Goal: Communication & Community: Answer question/provide support

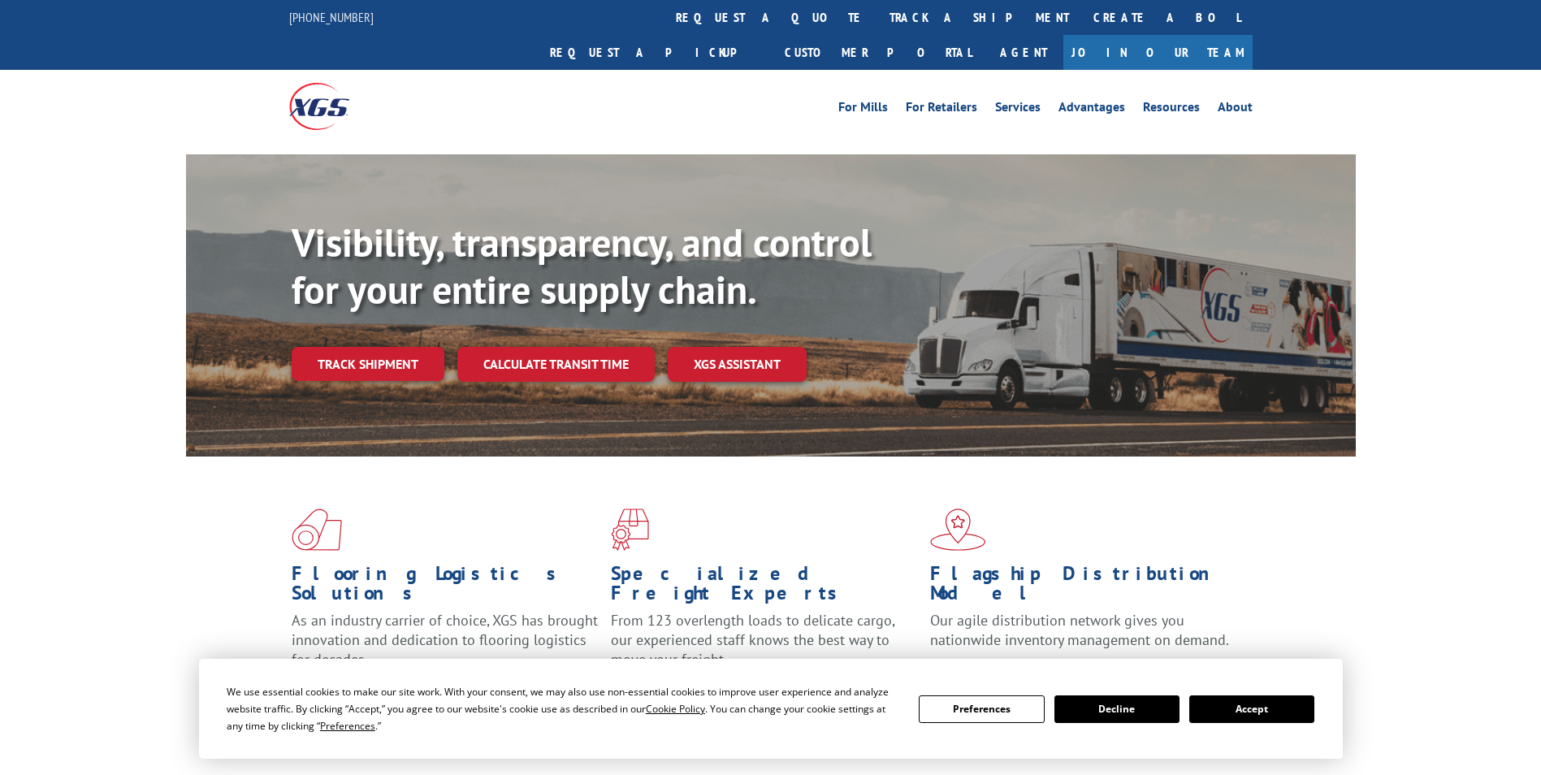
click at [303, 349] on div "Visibility, transparency, and control for your entire supply chain. Track shipm…" at bounding box center [824, 332] width 1064 height 227
click at [338, 347] on link "Track shipment" at bounding box center [368, 364] width 153 height 34
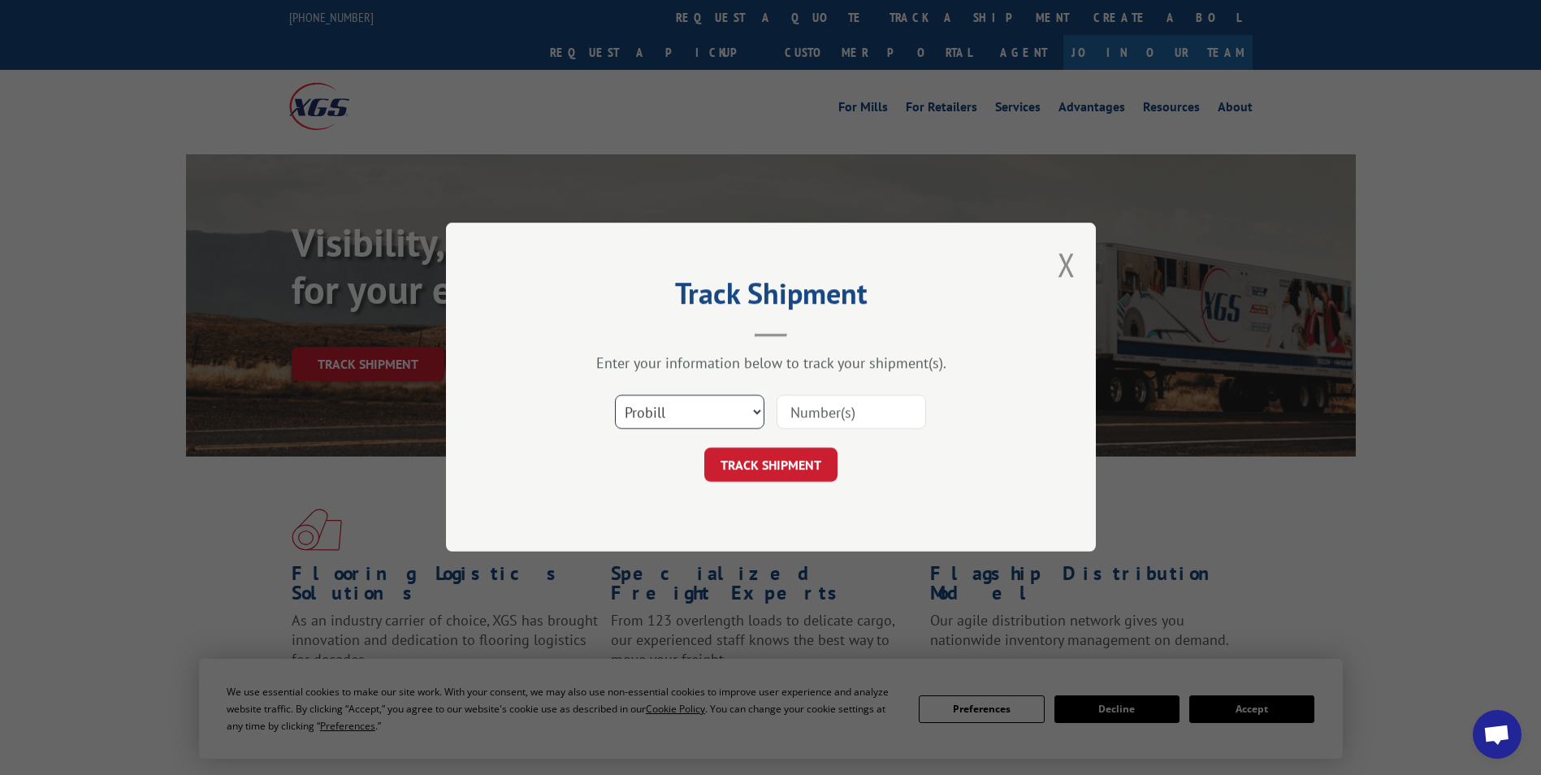
click at [723, 410] on select "Select category... Probill BOL PO" at bounding box center [690, 413] width 150 height 34
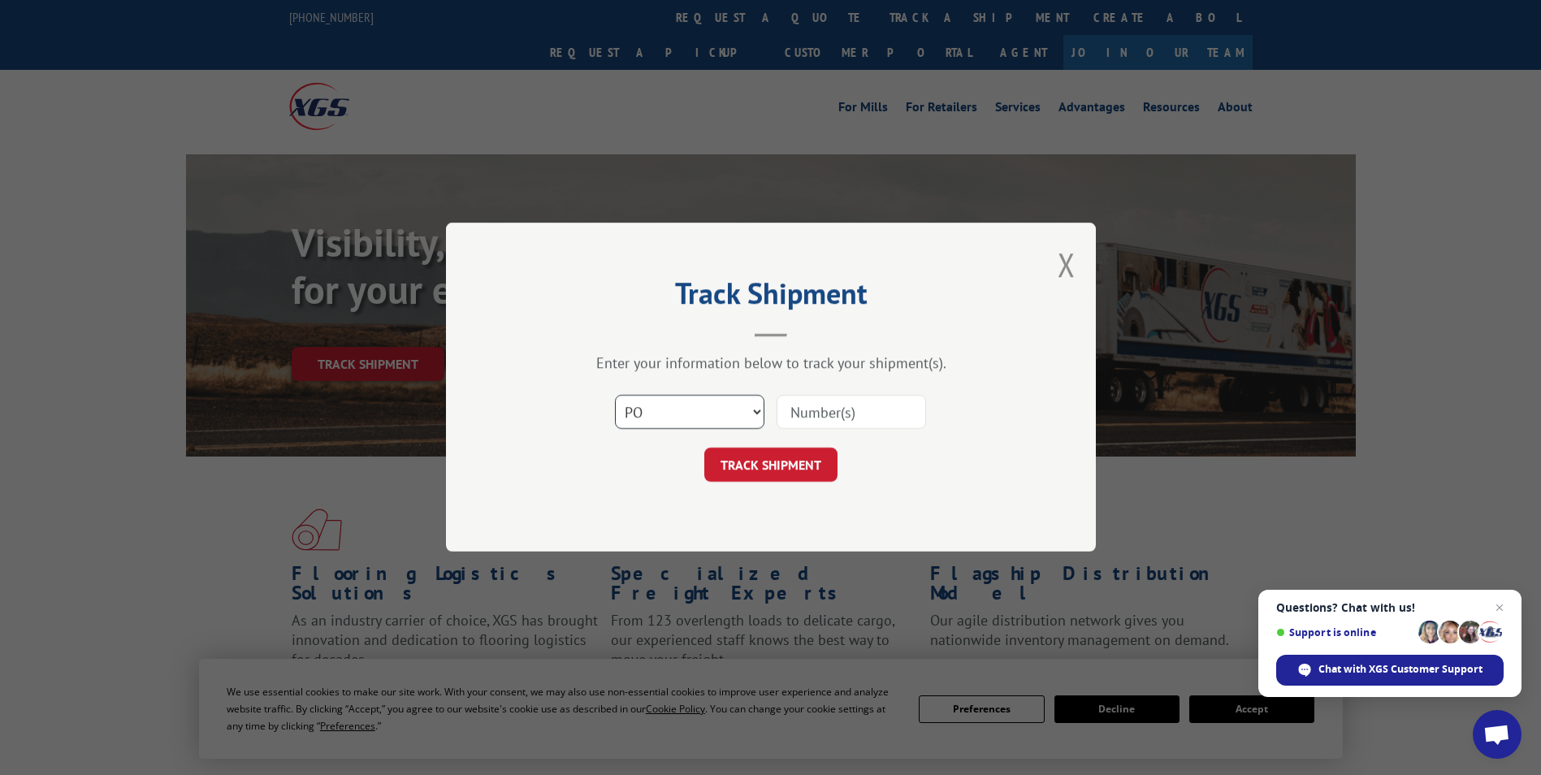
click at [615, 396] on select "Select category... Probill BOL PO" at bounding box center [690, 413] width 150 height 34
click at [677, 418] on select "Select category... Probill BOL PO" at bounding box center [690, 413] width 150 height 34
select select "probill"
click at [615, 396] on select "Select category... Probill BOL PO" at bounding box center [690, 413] width 150 height 34
click at [872, 406] on input at bounding box center [852, 413] width 150 height 34
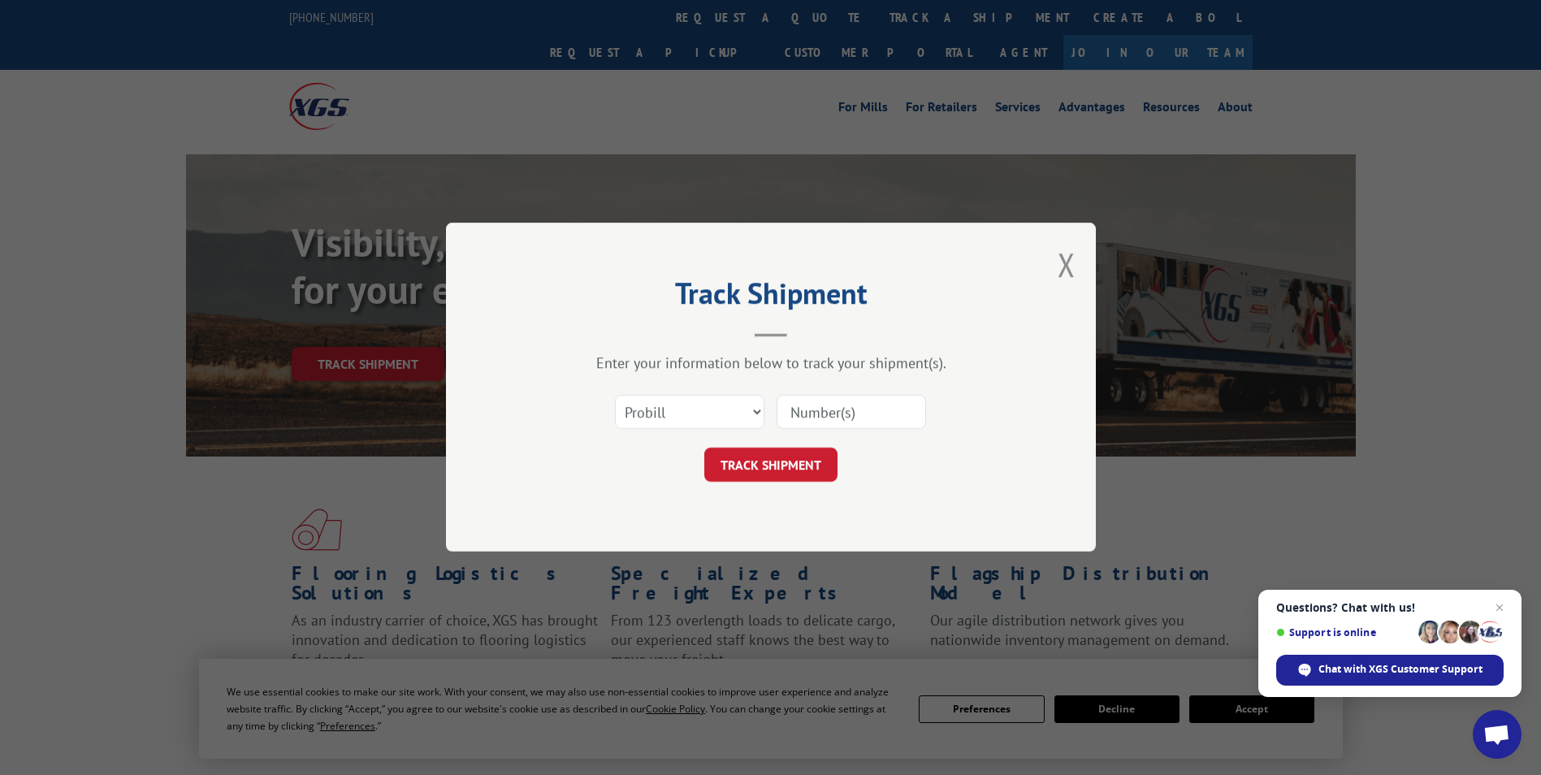
paste input "17501934"
type input "17501934"
click at [801, 475] on button "TRACK SHIPMENT" at bounding box center [771, 466] width 133 height 34
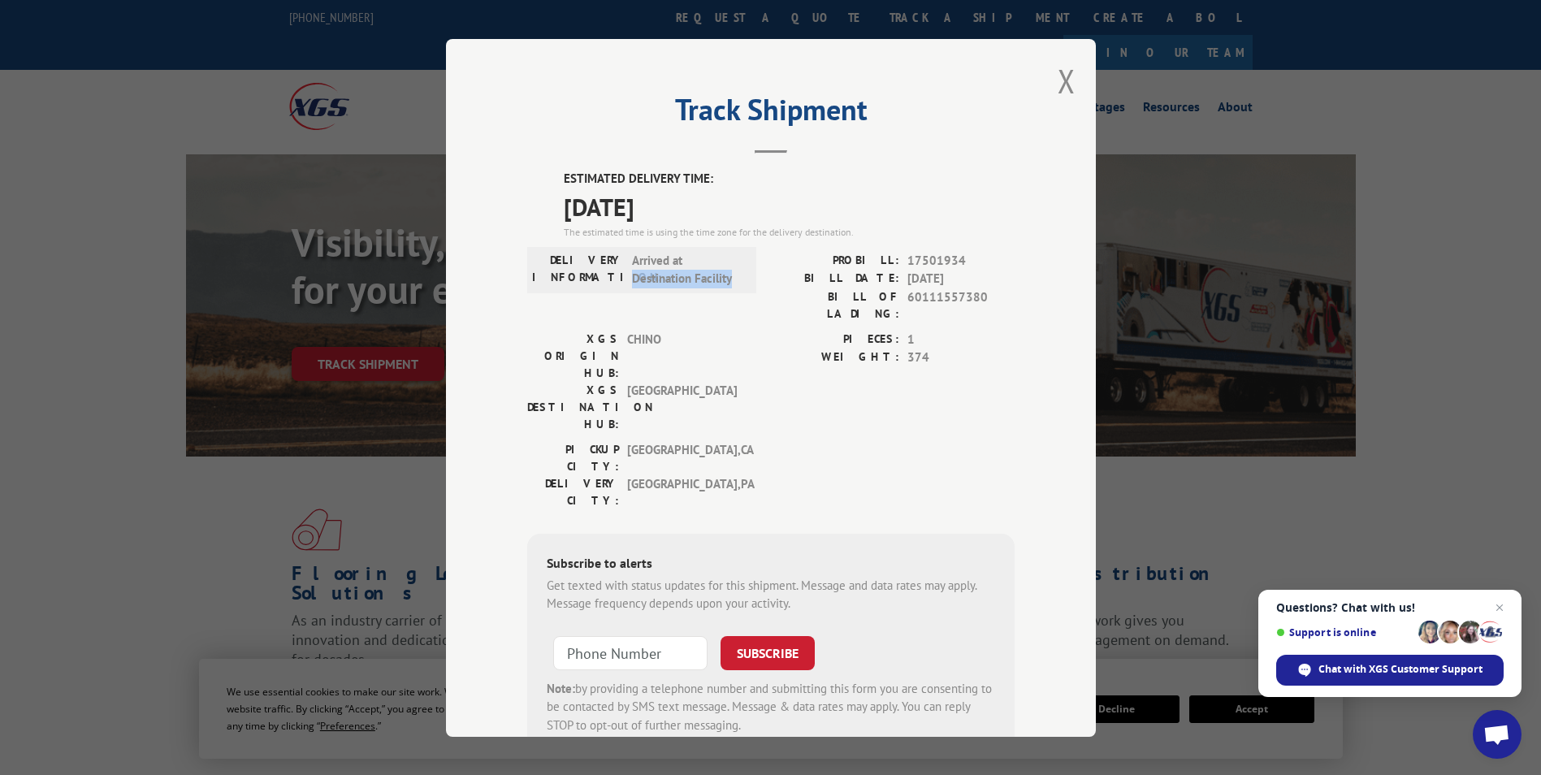
drag, startPoint x: 625, startPoint y: 277, endPoint x: 750, endPoint y: 281, distance: 125.2
click at [750, 281] on div "DELIVERY INFORMATION: Arrived at Destination Facility PROBILL: 17501934 BILL DA…" at bounding box center [771, 290] width 488 height 79
drag, startPoint x: 750, startPoint y: 281, endPoint x: 760, endPoint y: 366, distance: 85.1
click at [760, 366] on div "XGS ORIGIN HUB: CHINO XGS DESTINATION HUB: [GEOGRAPHIC_DATA] PIECES: 1 WEIGHT: …" at bounding box center [771, 385] width 488 height 111
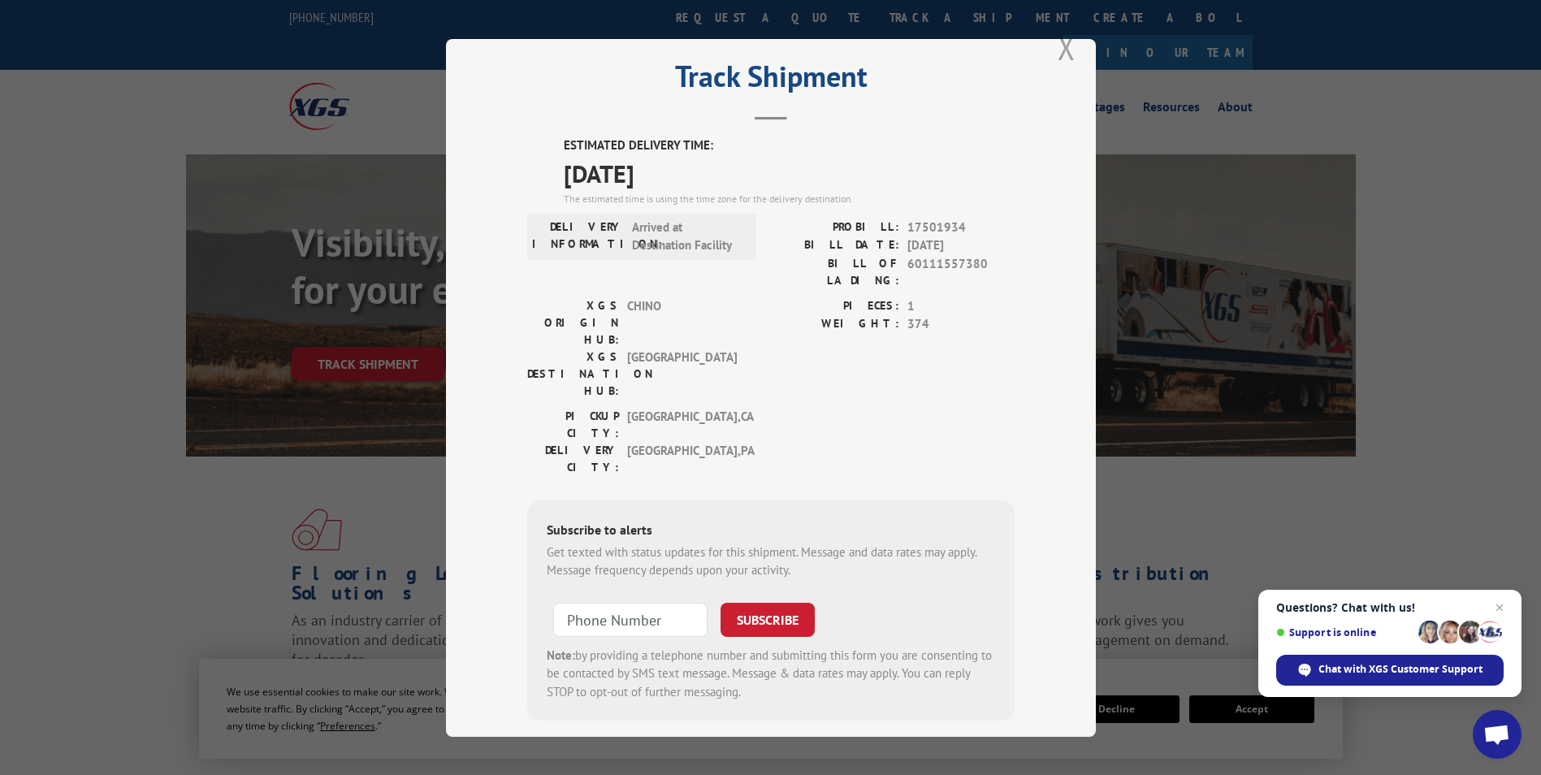
click at [1064, 53] on button "Close modal" at bounding box center [1067, 47] width 18 height 43
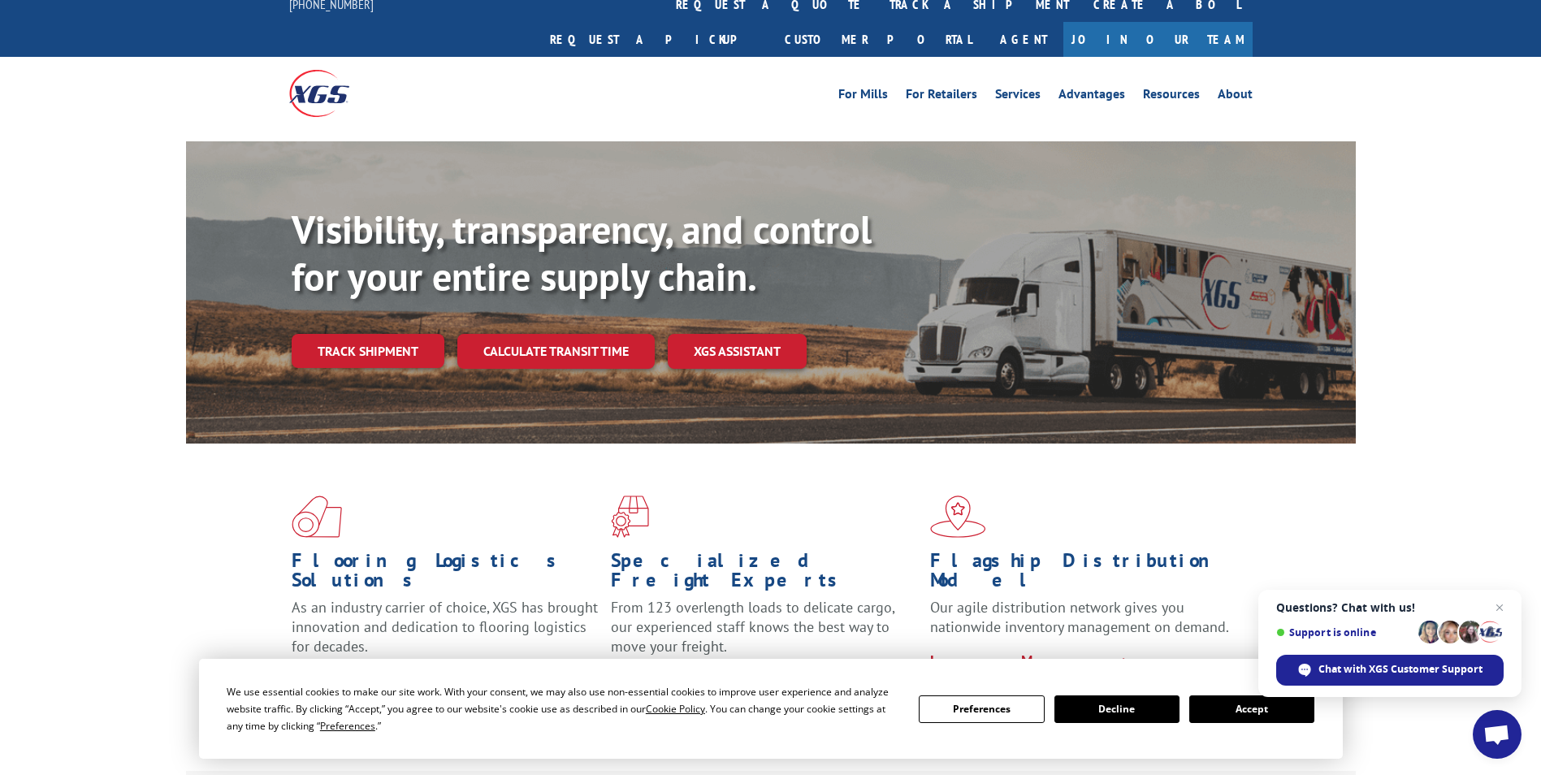
scroll to position [0, 0]
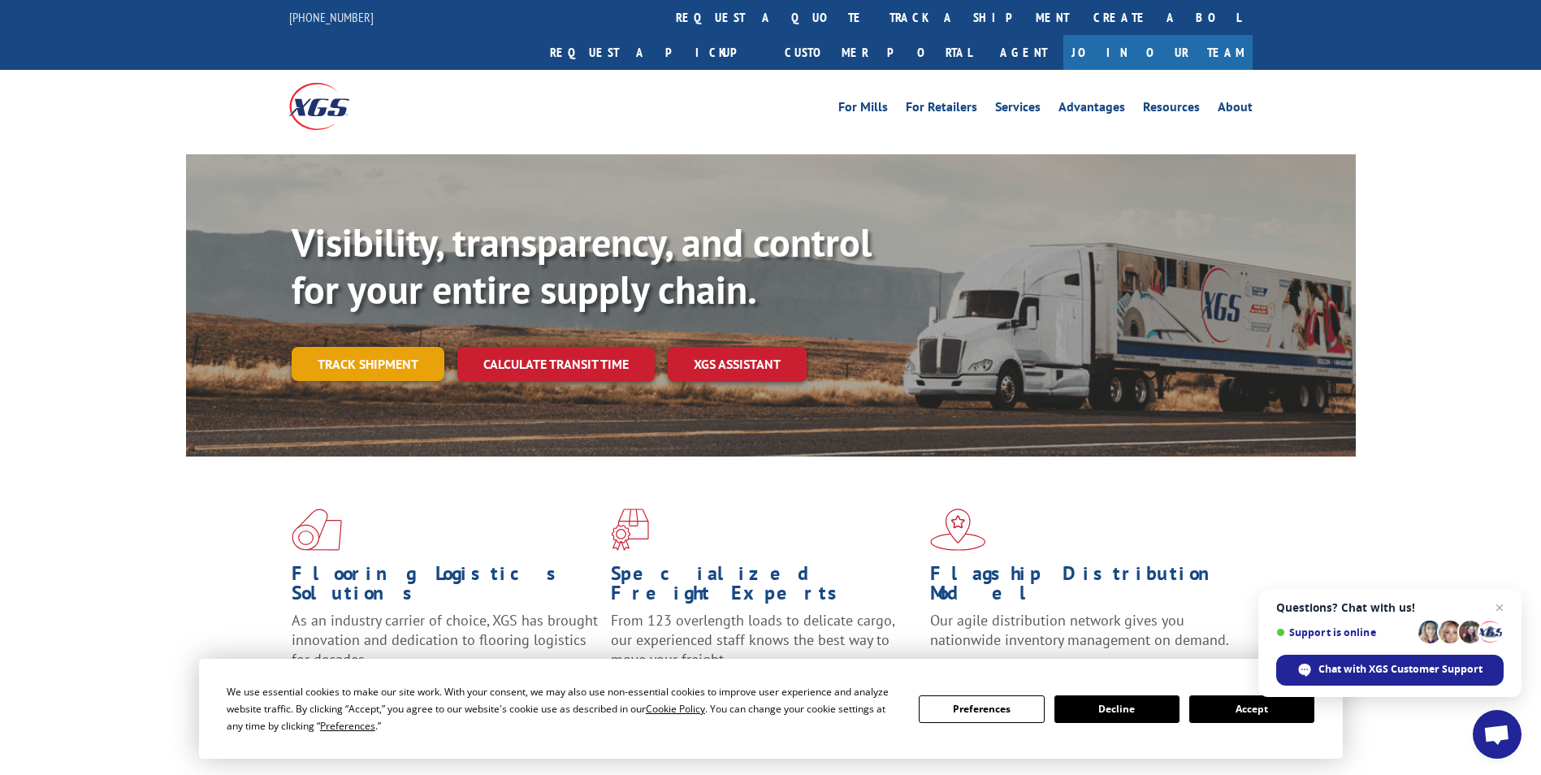
click at [405, 347] on link "Track shipment" at bounding box center [368, 364] width 153 height 34
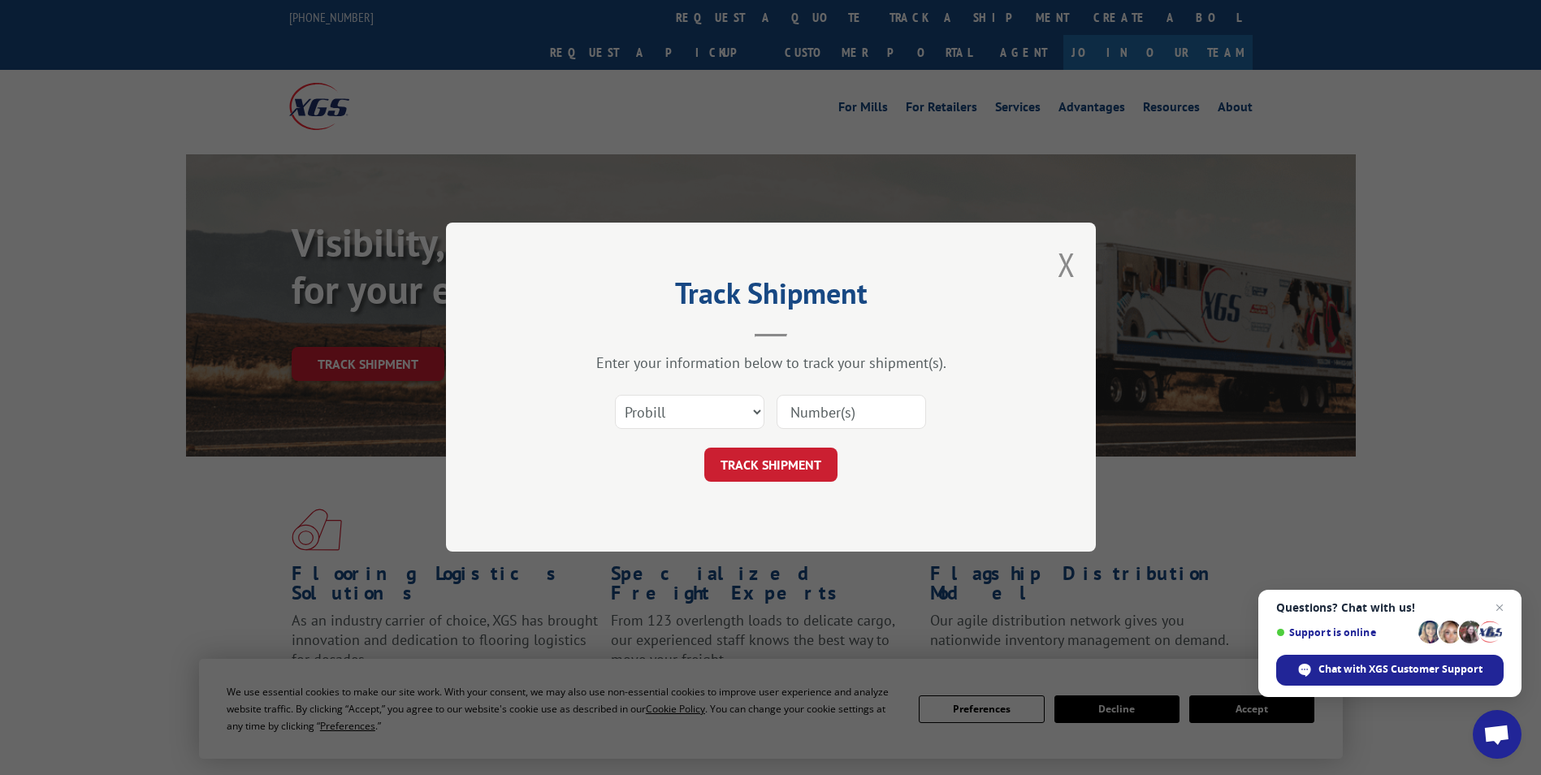
click at [826, 409] on input at bounding box center [852, 413] width 150 height 34
paste input "410) 993-1622"
type input "410) 993-1622"
click at [770, 462] on button "TRACK SHIPMENT" at bounding box center [771, 466] width 133 height 34
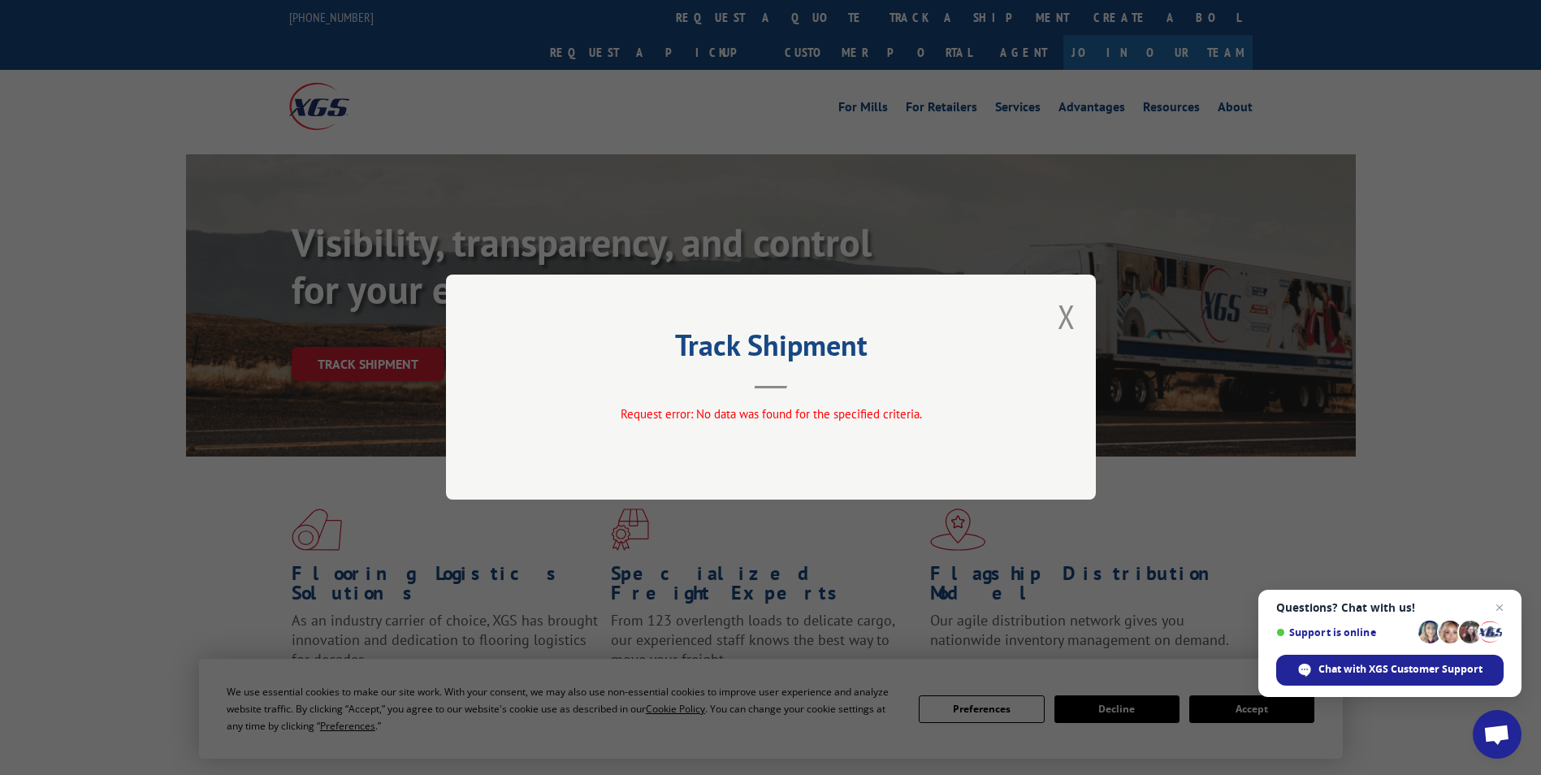
click at [1057, 319] on div "Track Shipment Request error: No data was found for the specified criteria." at bounding box center [771, 387] width 650 height 225
click at [1062, 319] on button "Close modal" at bounding box center [1067, 316] width 18 height 43
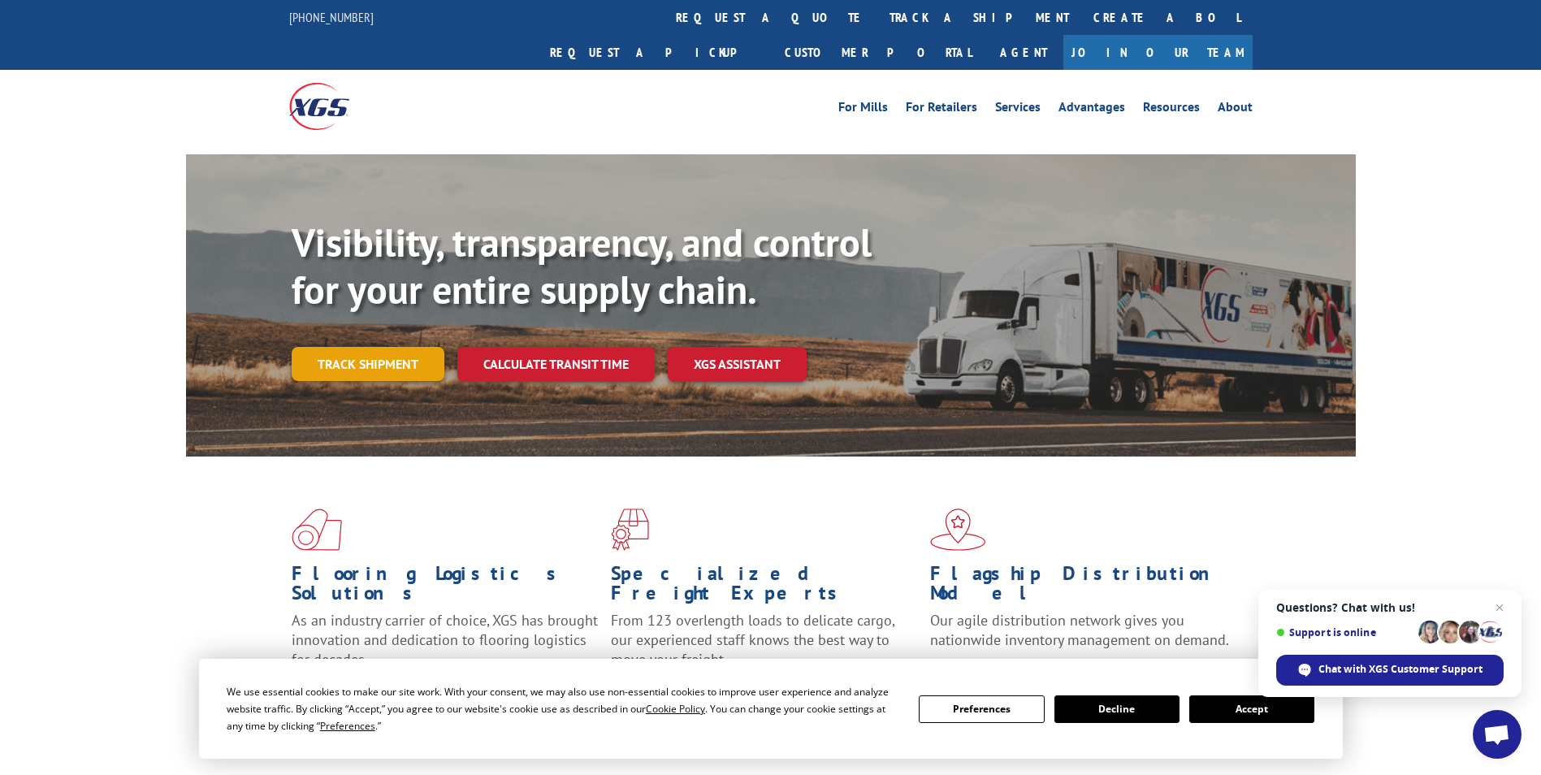
click at [384, 347] on link "Track shipment" at bounding box center [368, 364] width 153 height 34
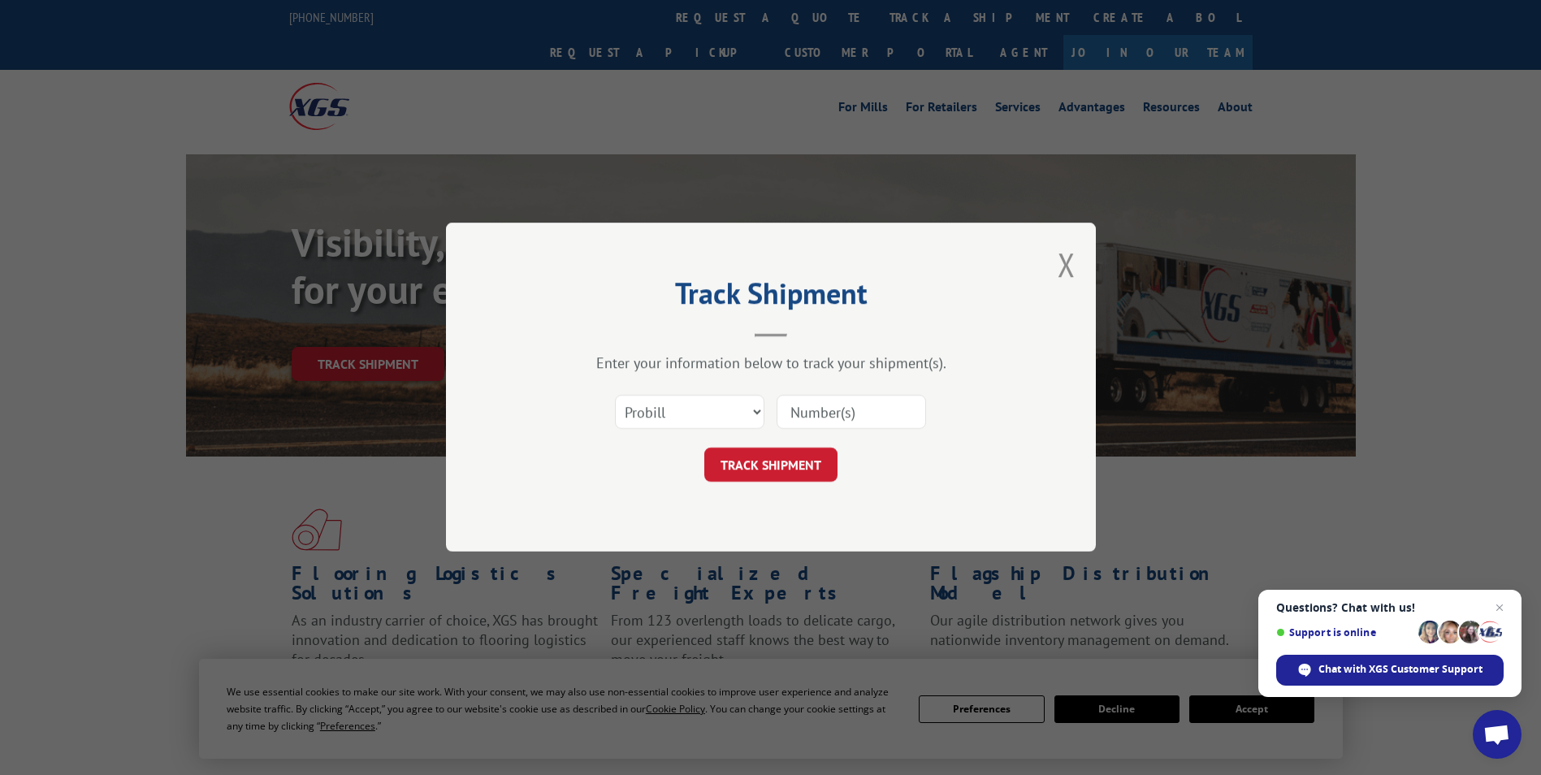
click at [857, 411] on input at bounding box center [852, 413] width 150 height 34
paste input "17501934"
type input "17501934"
click at [783, 471] on button "TRACK SHIPMENT" at bounding box center [771, 466] width 133 height 34
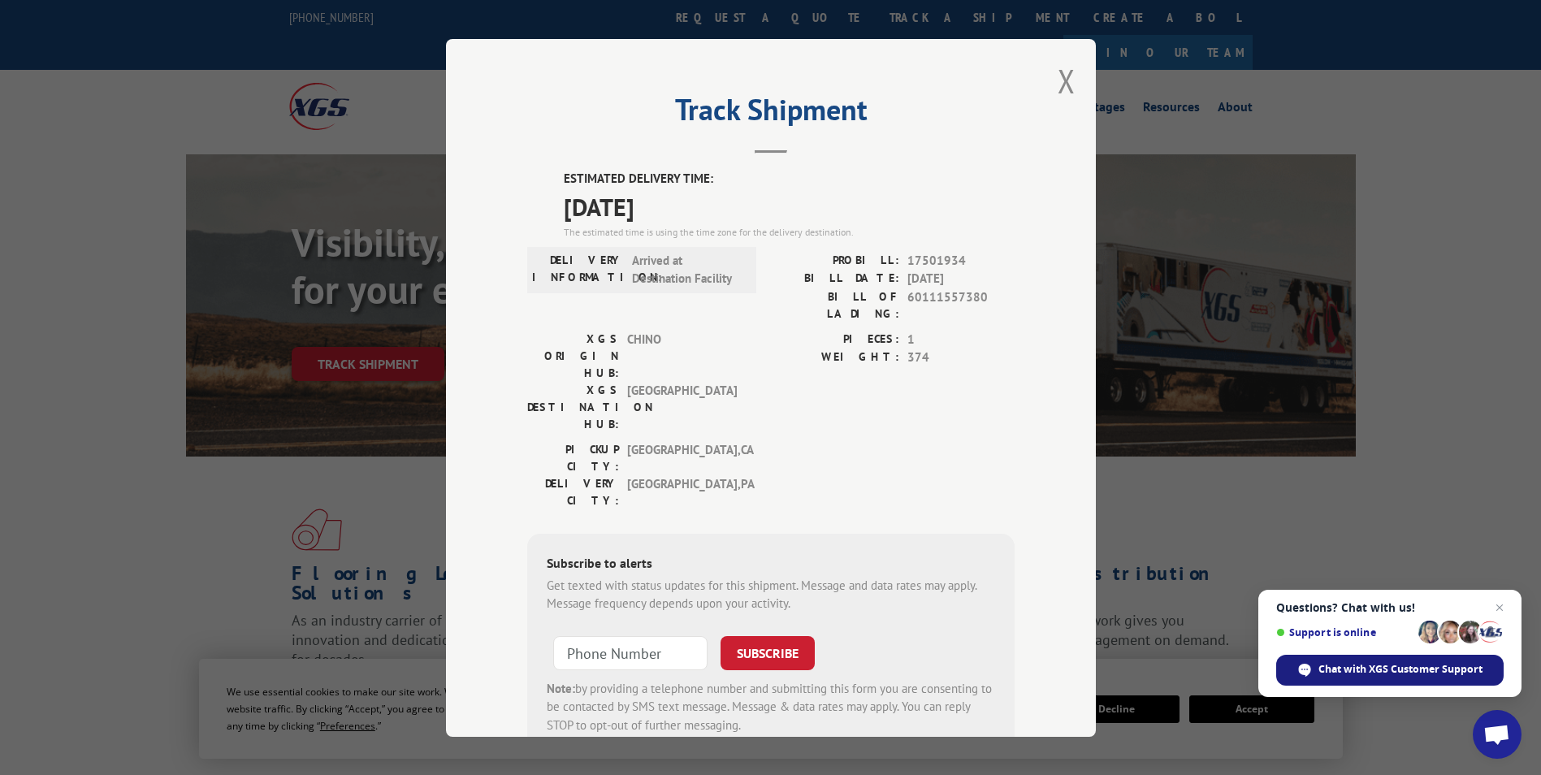
click at [1392, 670] on span "Chat with XGS Customer Support" at bounding box center [1401, 669] width 164 height 15
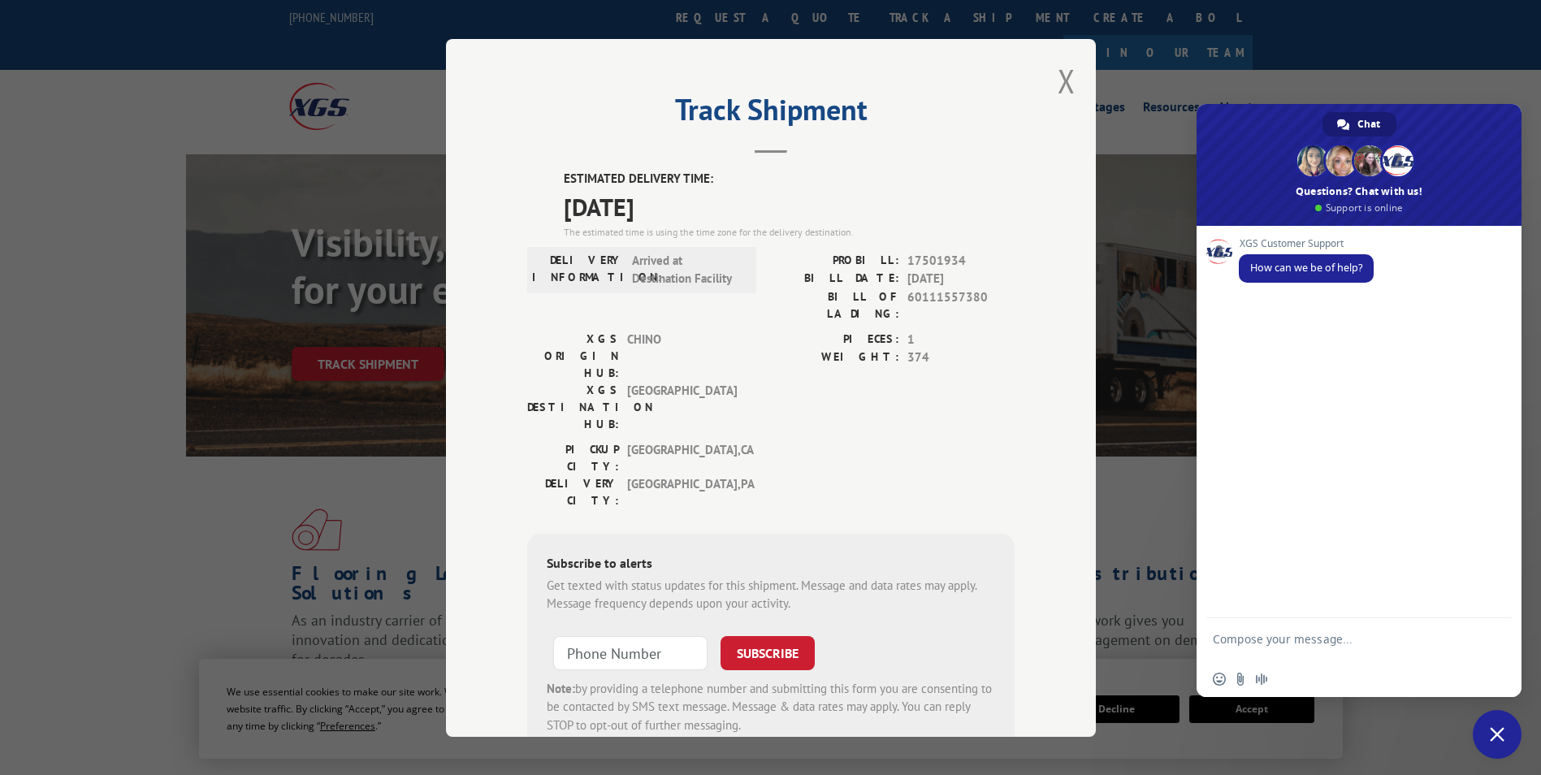
click at [1307, 649] on textarea "Compose your message..." at bounding box center [1341, 646] width 257 height 29
type textarea "Hi I want to know the current location of PRO#17501934"
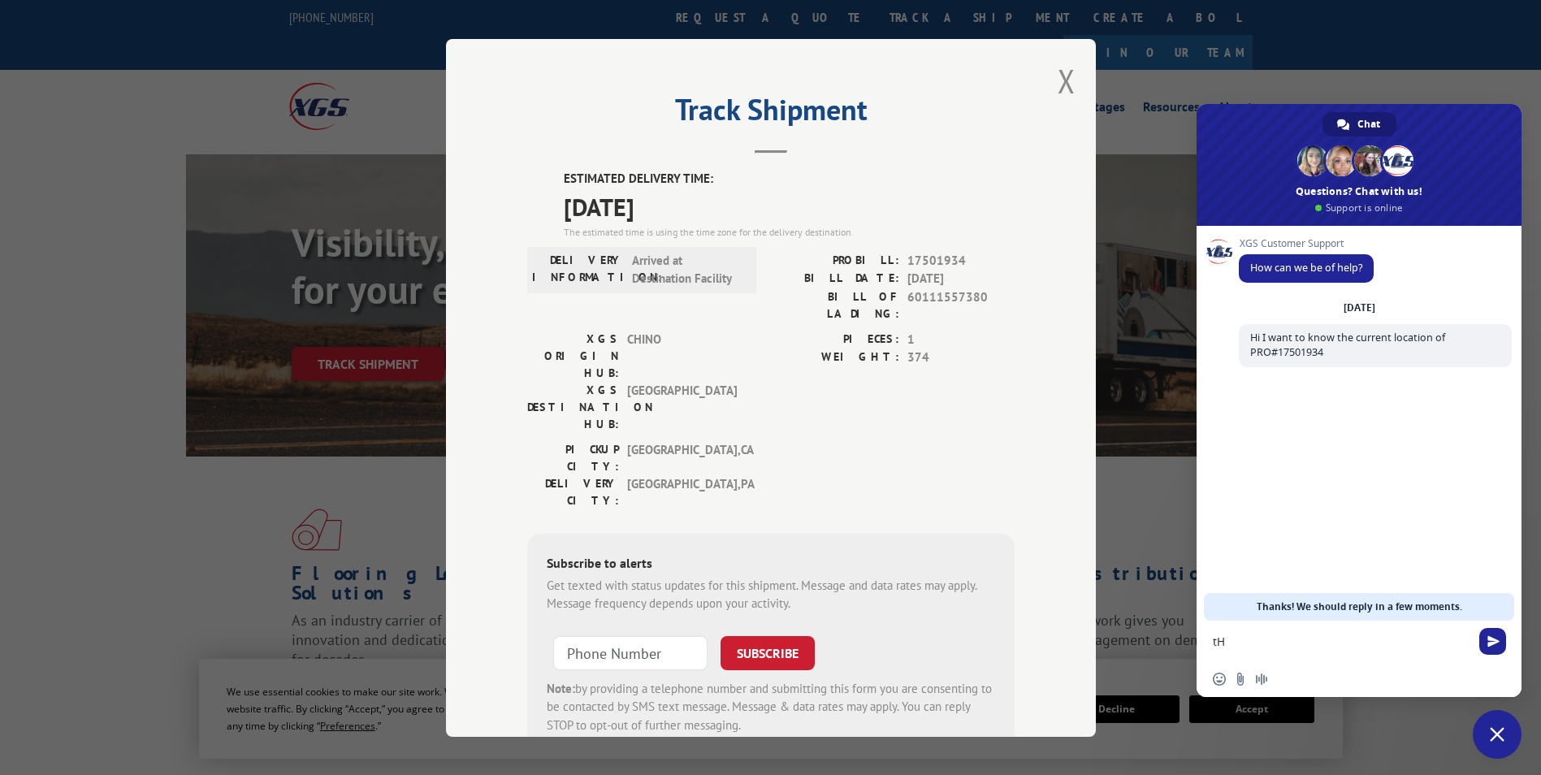
type textarea "t"
type textarea "The customer is considering the option of picking up the freight in your wareho…"
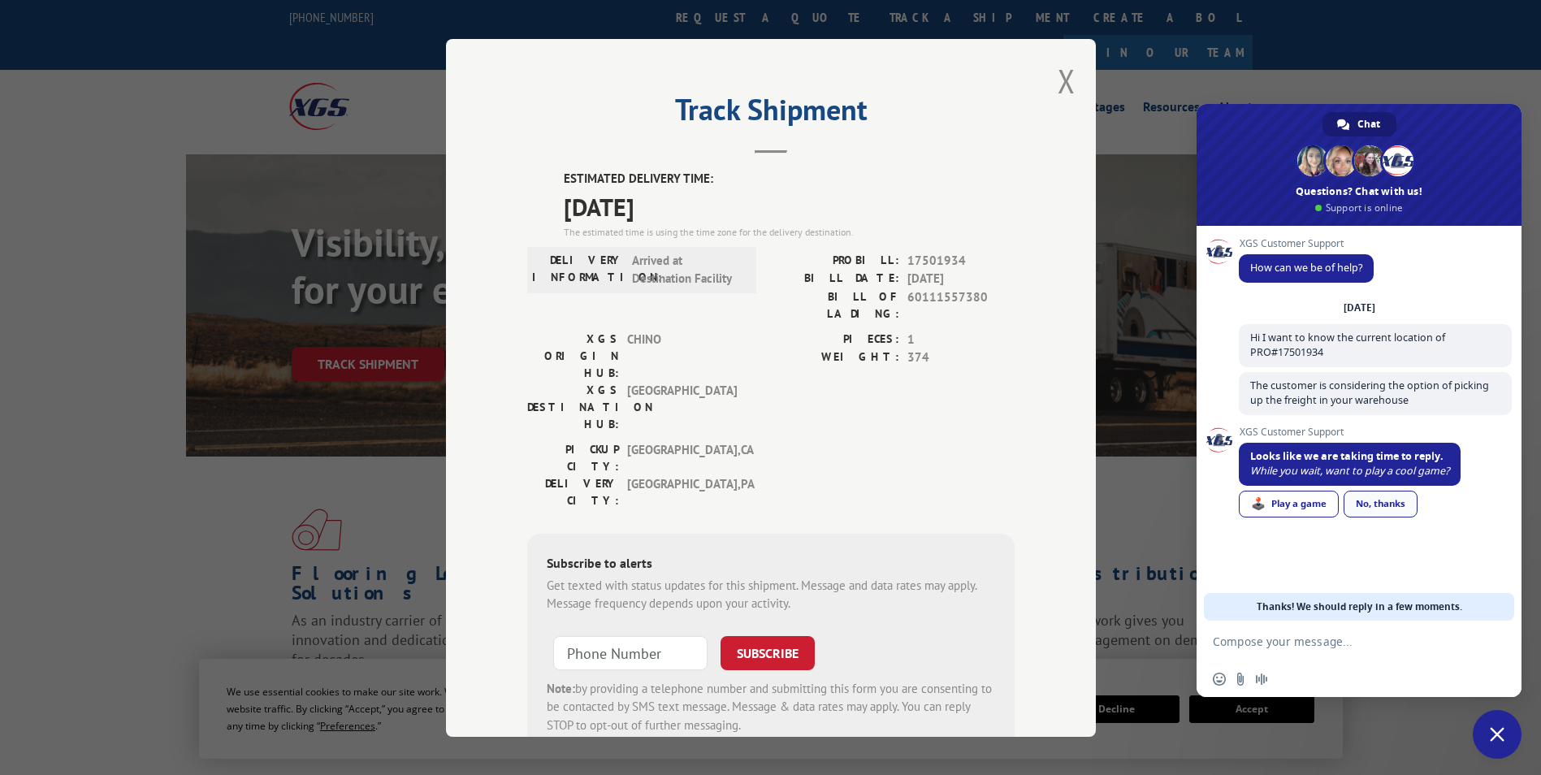
click at [1408, 509] on div "No, thanks" at bounding box center [1381, 504] width 74 height 27
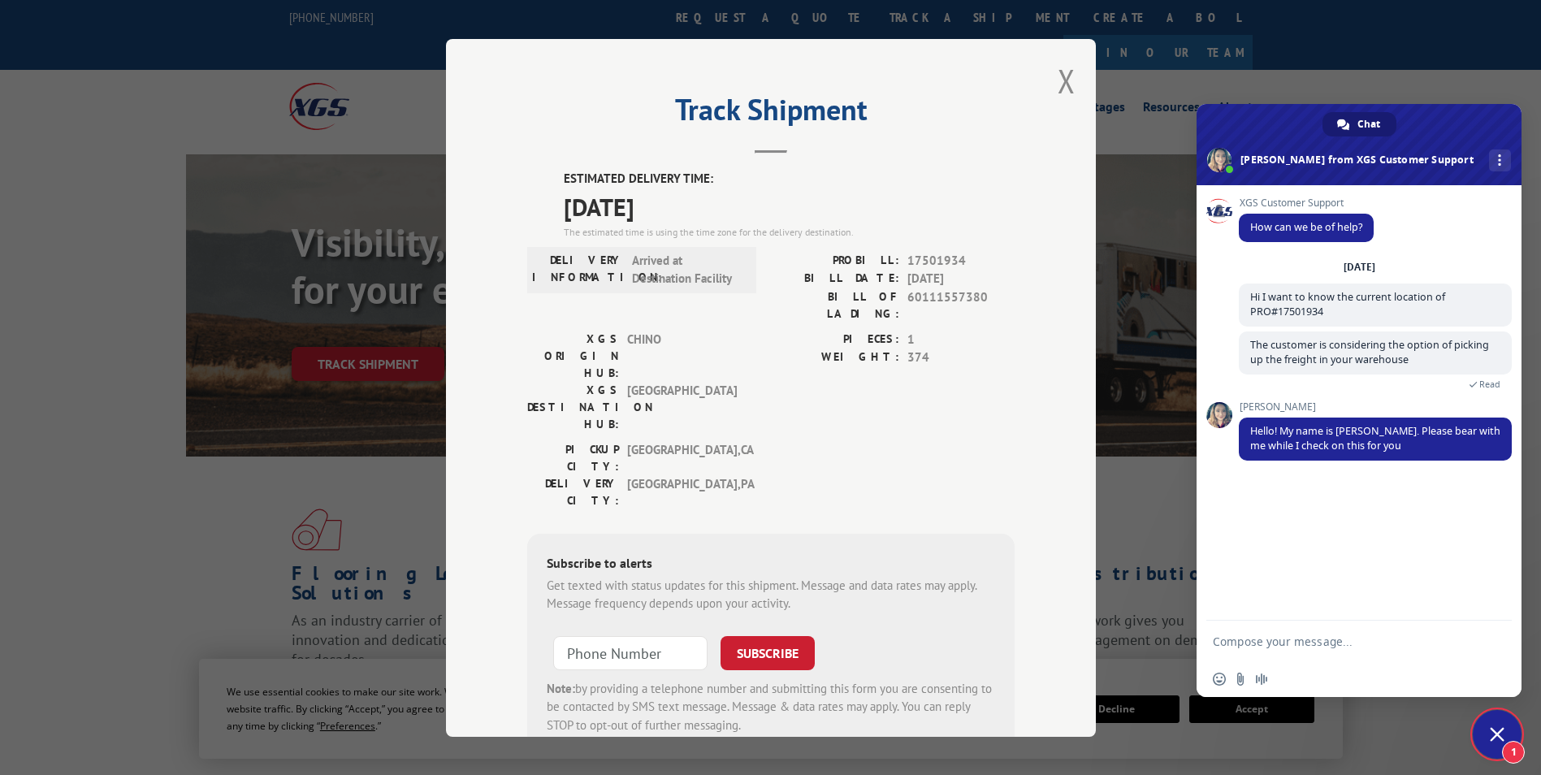
click at [1299, 641] on textarea "Compose your message..." at bounding box center [1341, 642] width 257 height 15
type textarea "Thank you"
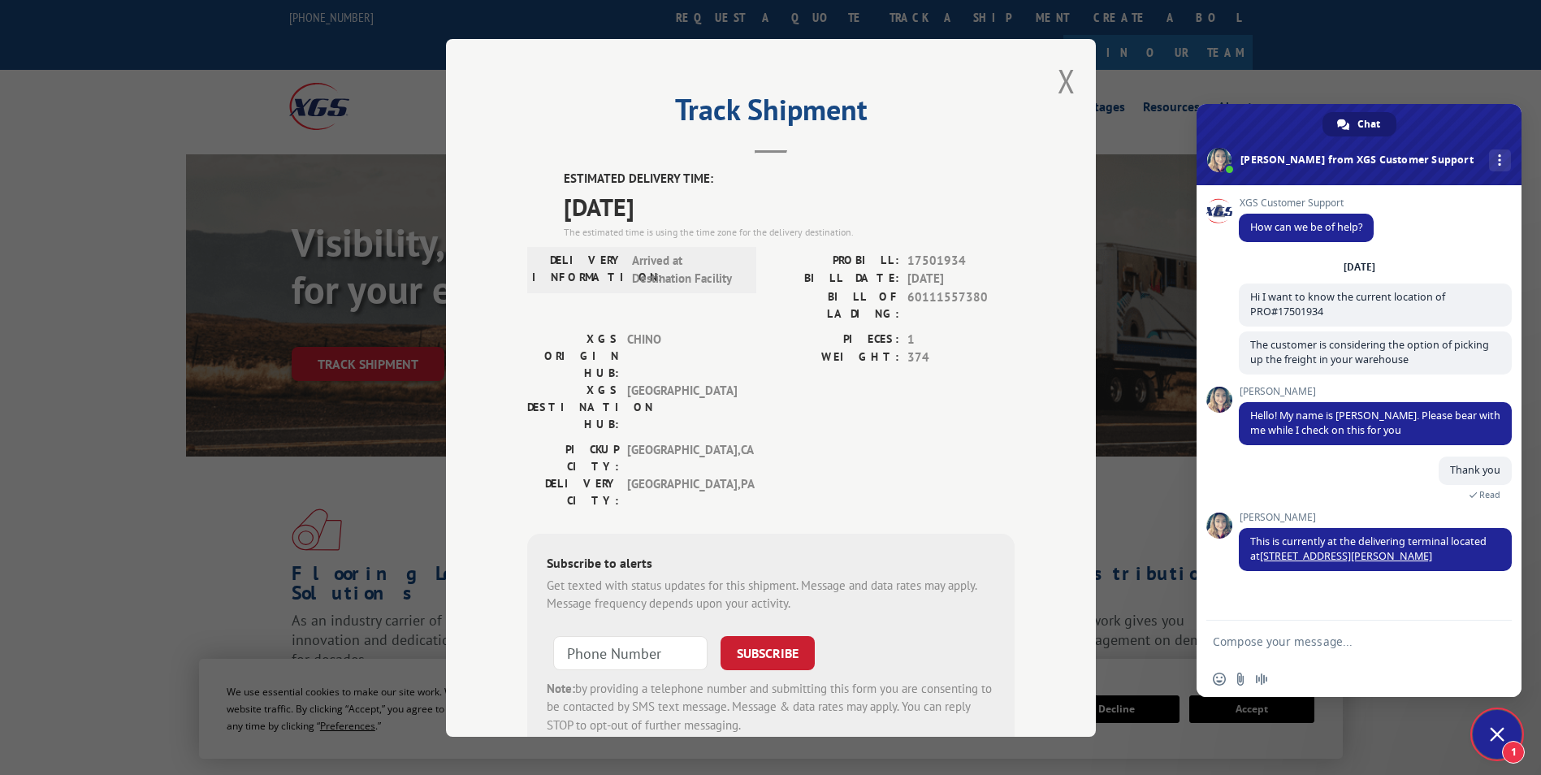
scroll to position [1, 0]
click at [1058, 85] on button "Close modal" at bounding box center [1067, 80] width 18 height 43
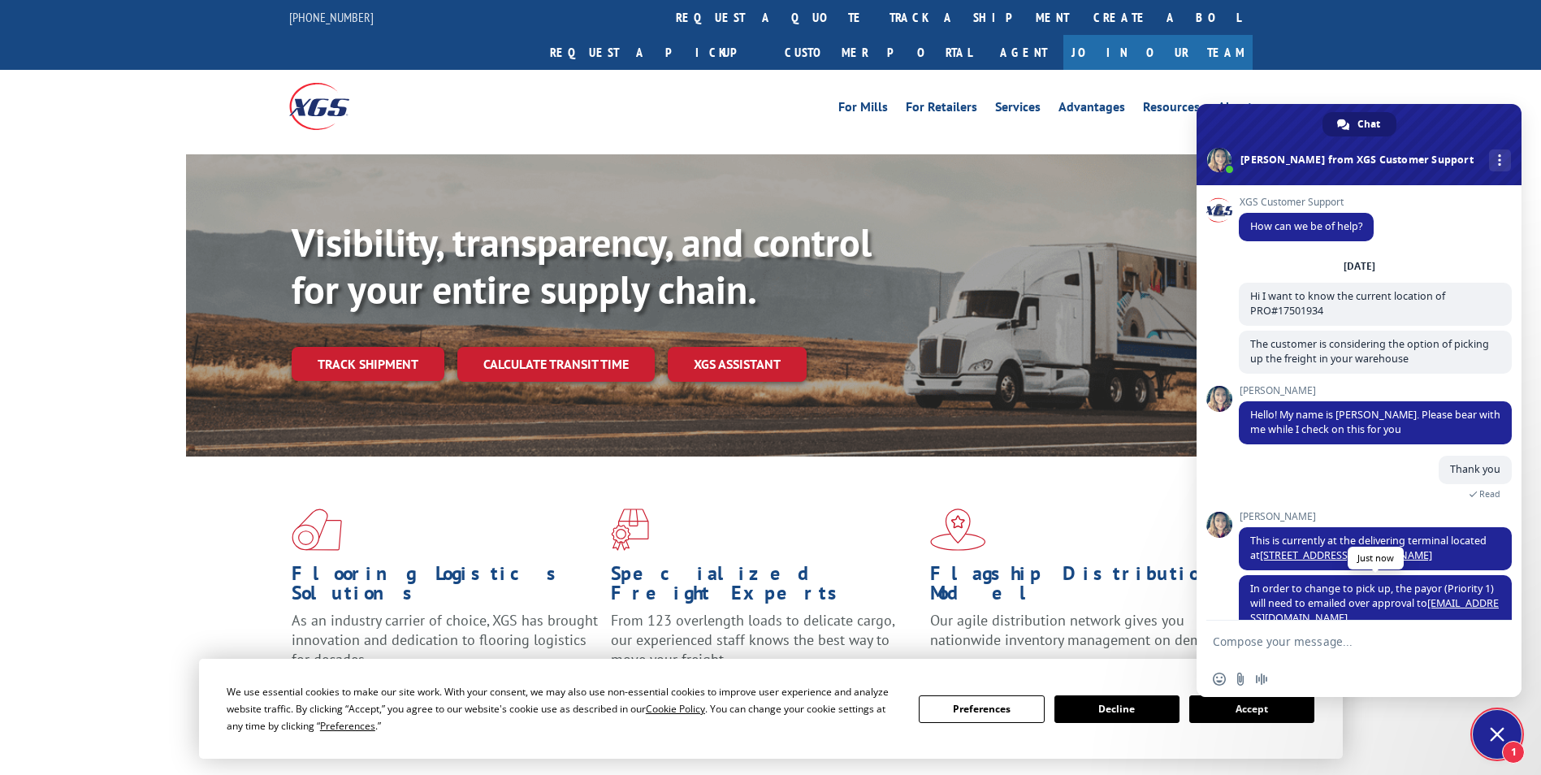
scroll to position [32, 0]
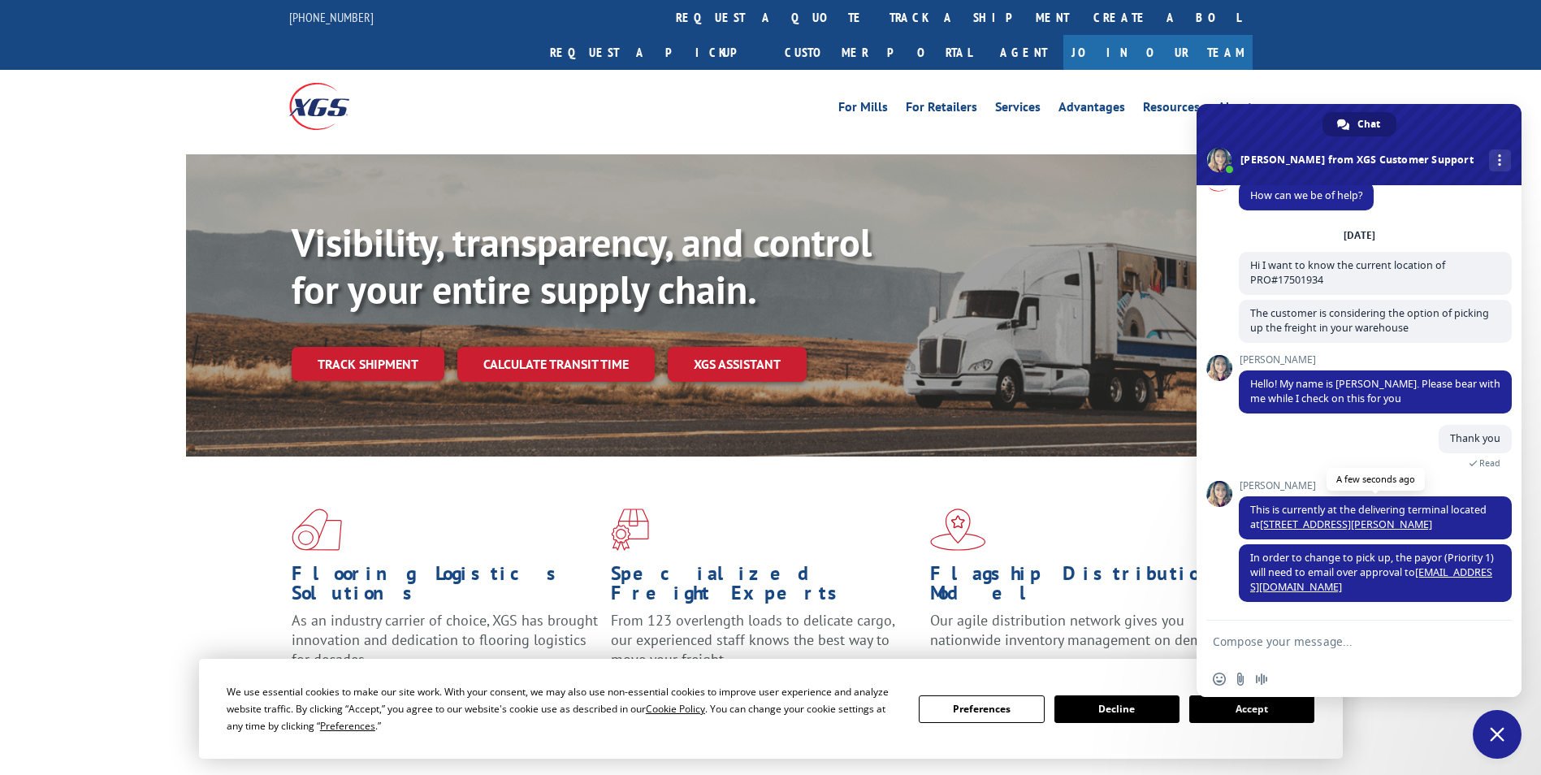
drag, startPoint x: 1258, startPoint y: 528, endPoint x: 1494, endPoint y: 524, distance: 236.5
click at [1494, 524] on span "This is currently at the delivering terminal located at [STREET_ADDRESS][PERSON…" at bounding box center [1375, 517] width 273 height 43
copy span "t [STREET_ADDRESS][PERSON_NAME]"
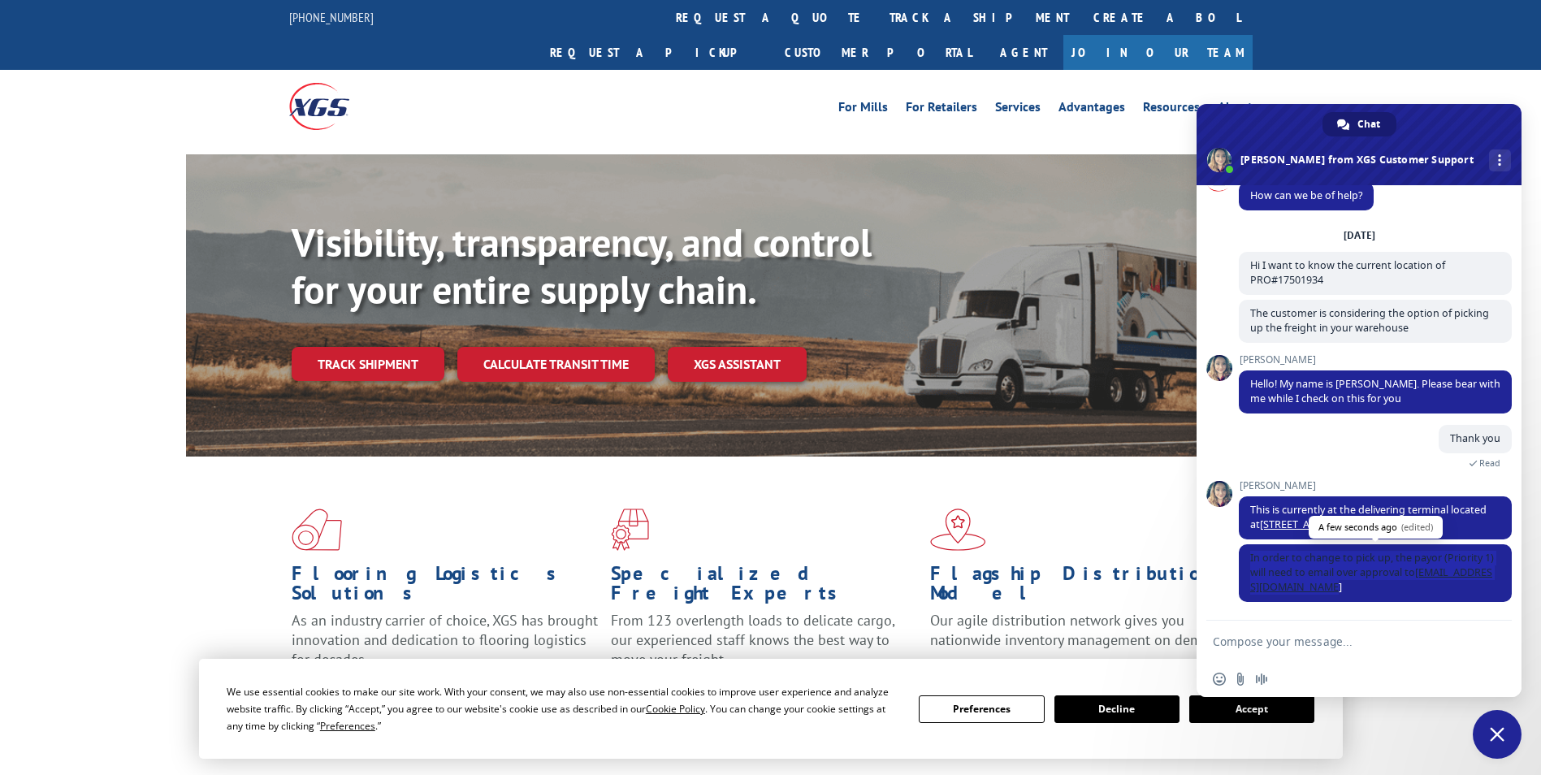
drag, startPoint x: 1252, startPoint y: 557, endPoint x: 1350, endPoint y: 588, distance: 102.3
click at [1350, 588] on span "In order to change to pick up, the payor (Priority 1) will need to email over a…" at bounding box center [1375, 573] width 273 height 58
copy span "In order to change to pick up, the payor (Priority 1) will need to email over a…"
click at [1285, 642] on textarea "Compose your message..." at bounding box center [1341, 642] width 257 height 15
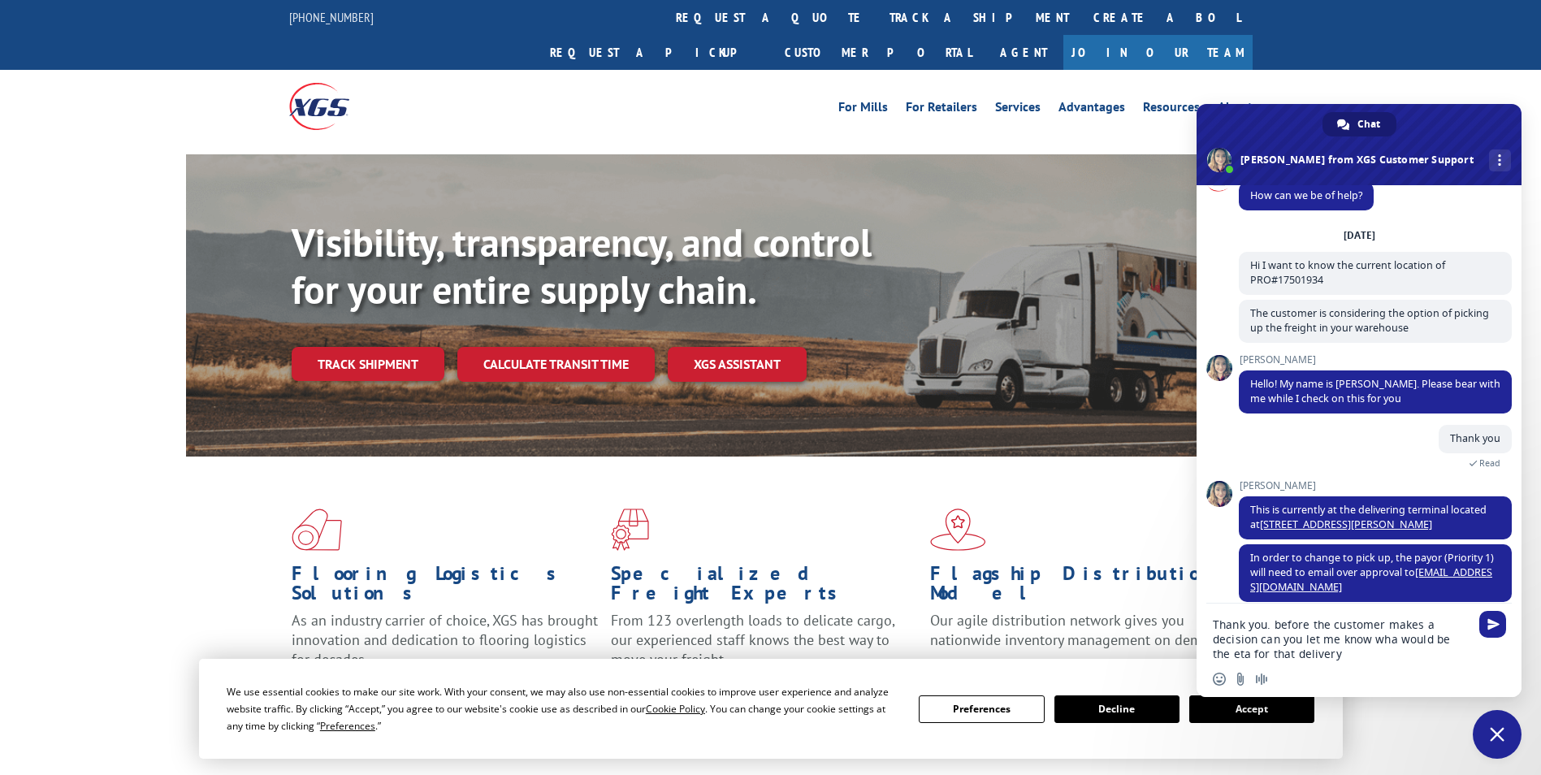
type textarea "Thank you. before the customer makes a decision can you let me know wha would b…"
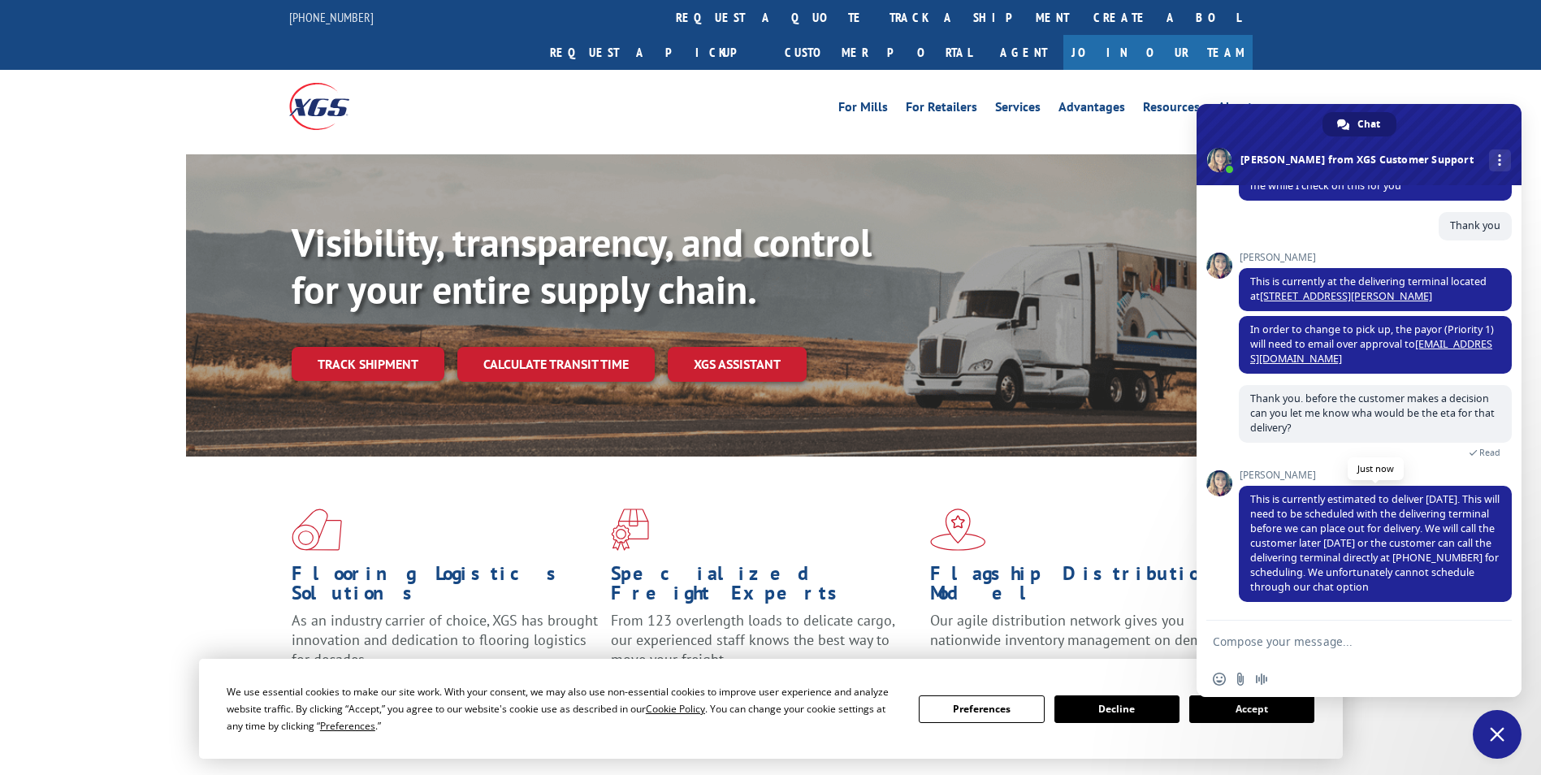
scroll to position [245, 0]
drag, startPoint x: 1284, startPoint y: 544, endPoint x: 1407, endPoint y: 572, distance: 126.0
click at [1407, 572] on span "This is currently estimated to deliver [DATE]. This will need to be scheduled w…" at bounding box center [1375, 543] width 249 height 102
copy span "We will call the customer later [DATE] or the customer can call the delivering …"
click at [1299, 638] on textarea "Compose your message..." at bounding box center [1341, 642] width 257 height 15
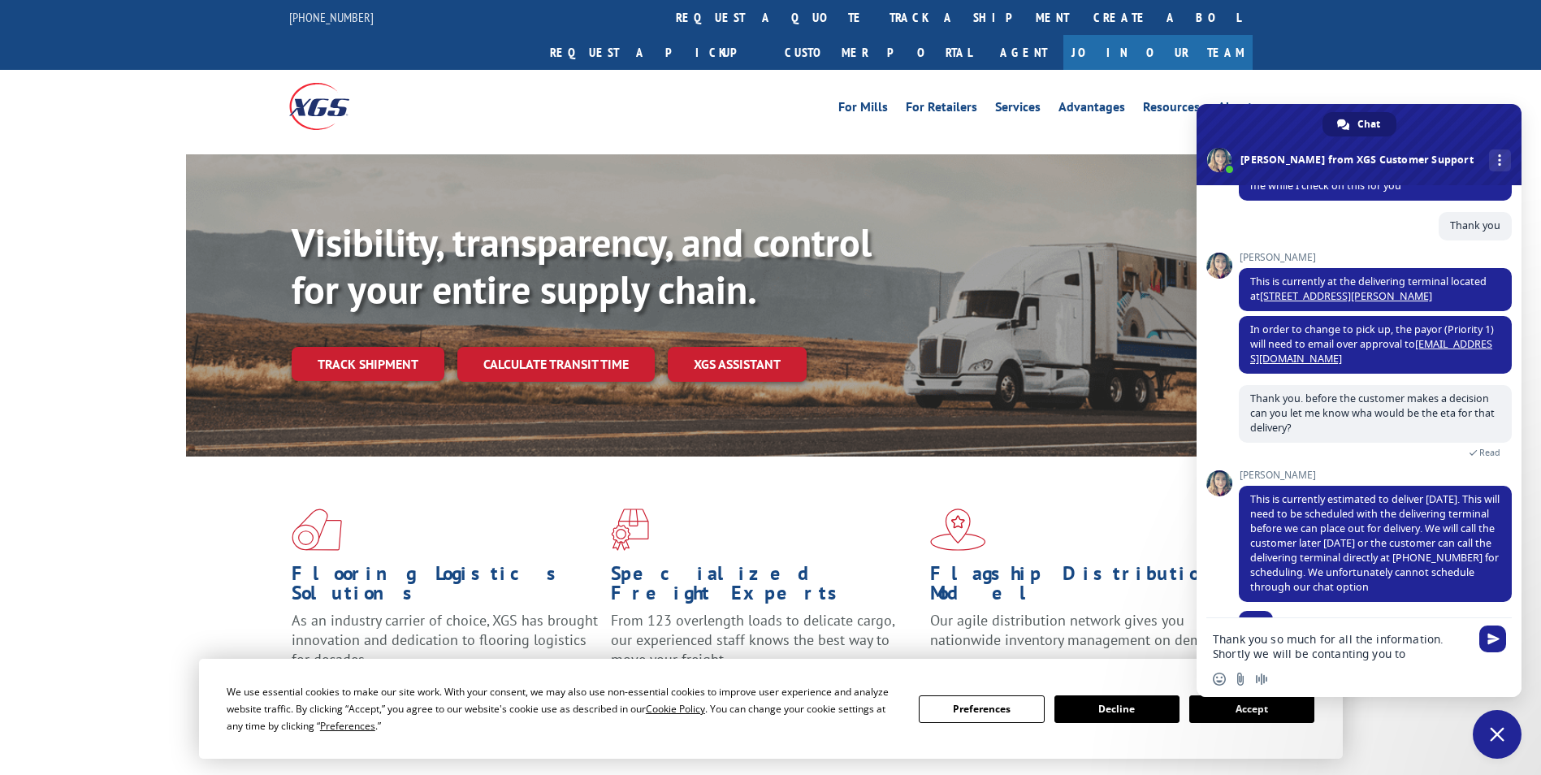
scroll to position [279, 0]
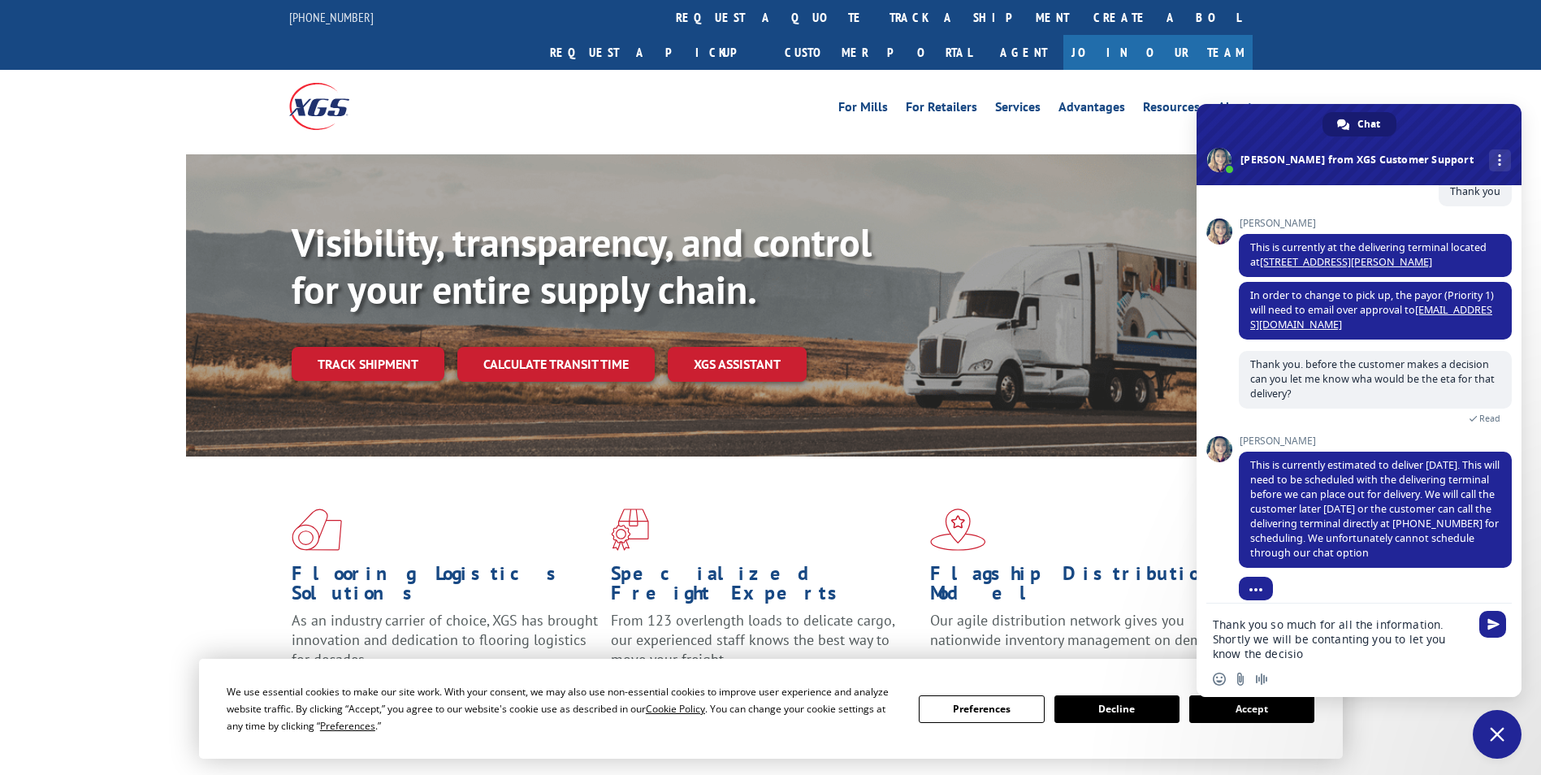
type textarea "Thank you so much for all the information. Shortly we will be contanting you to…"
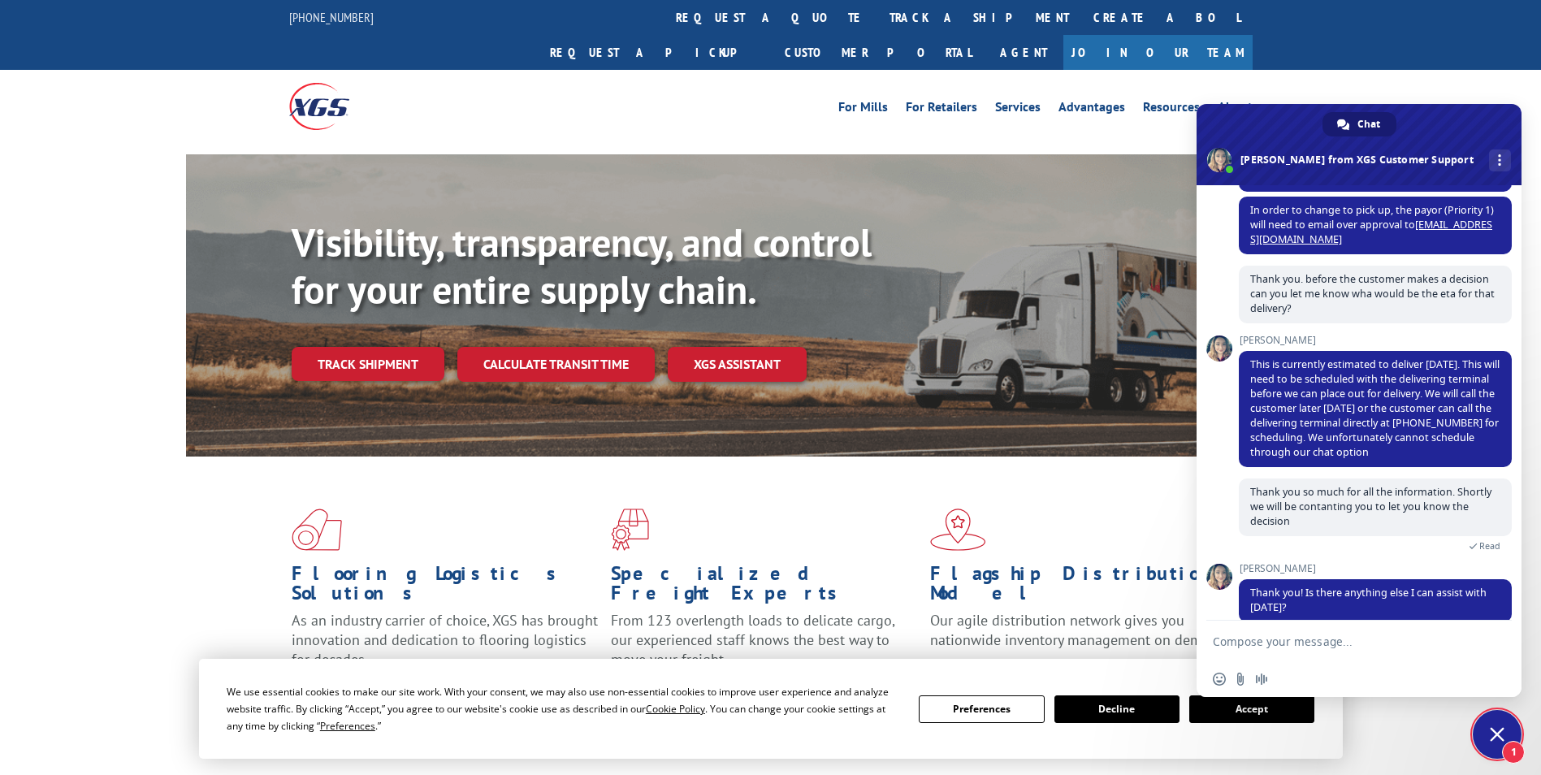
scroll to position [416, 0]
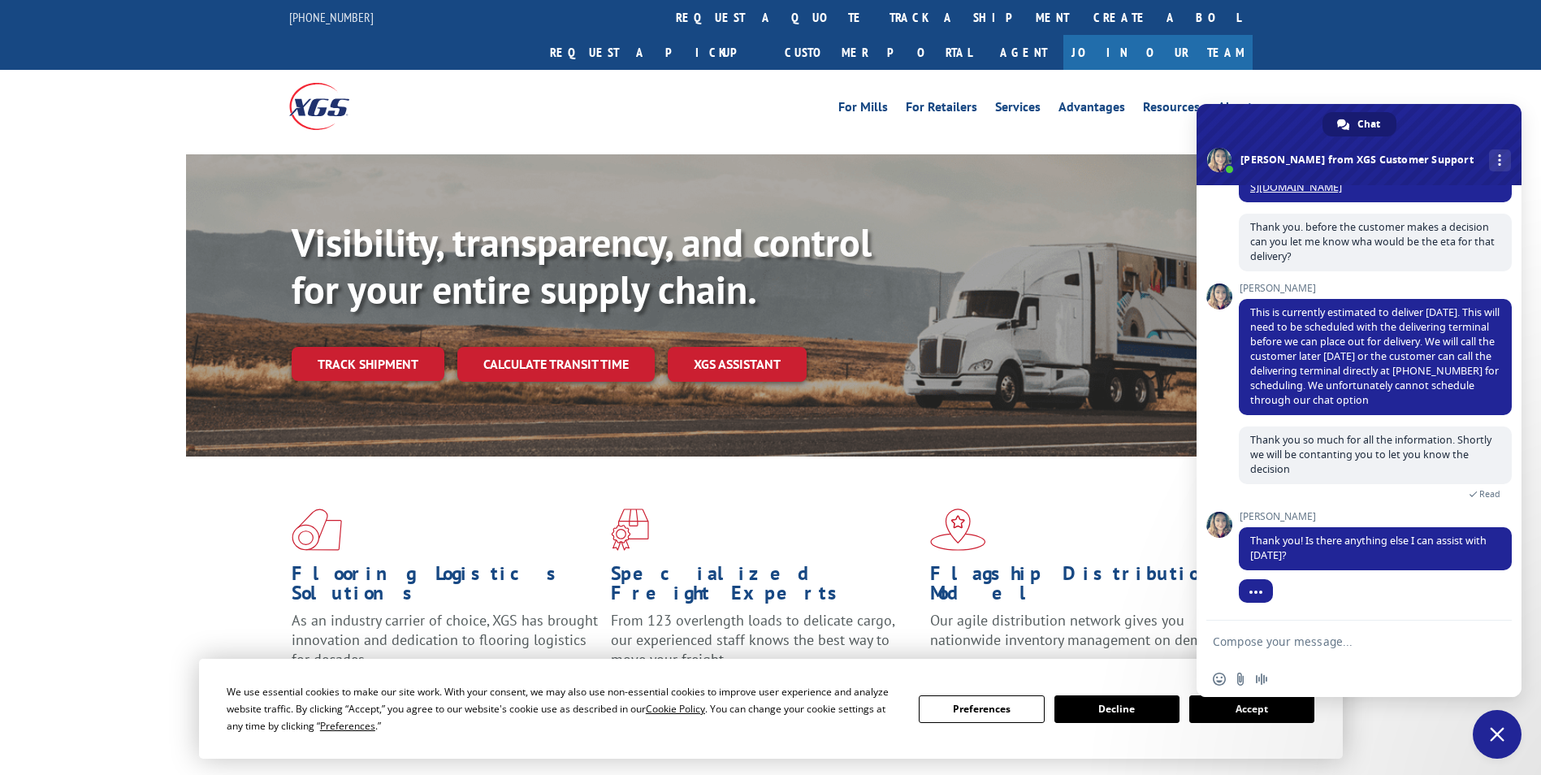
click at [1286, 644] on textarea "Compose your message..." at bounding box center [1341, 642] width 257 height 15
type textarea "That will be it for now, have a grat day!"
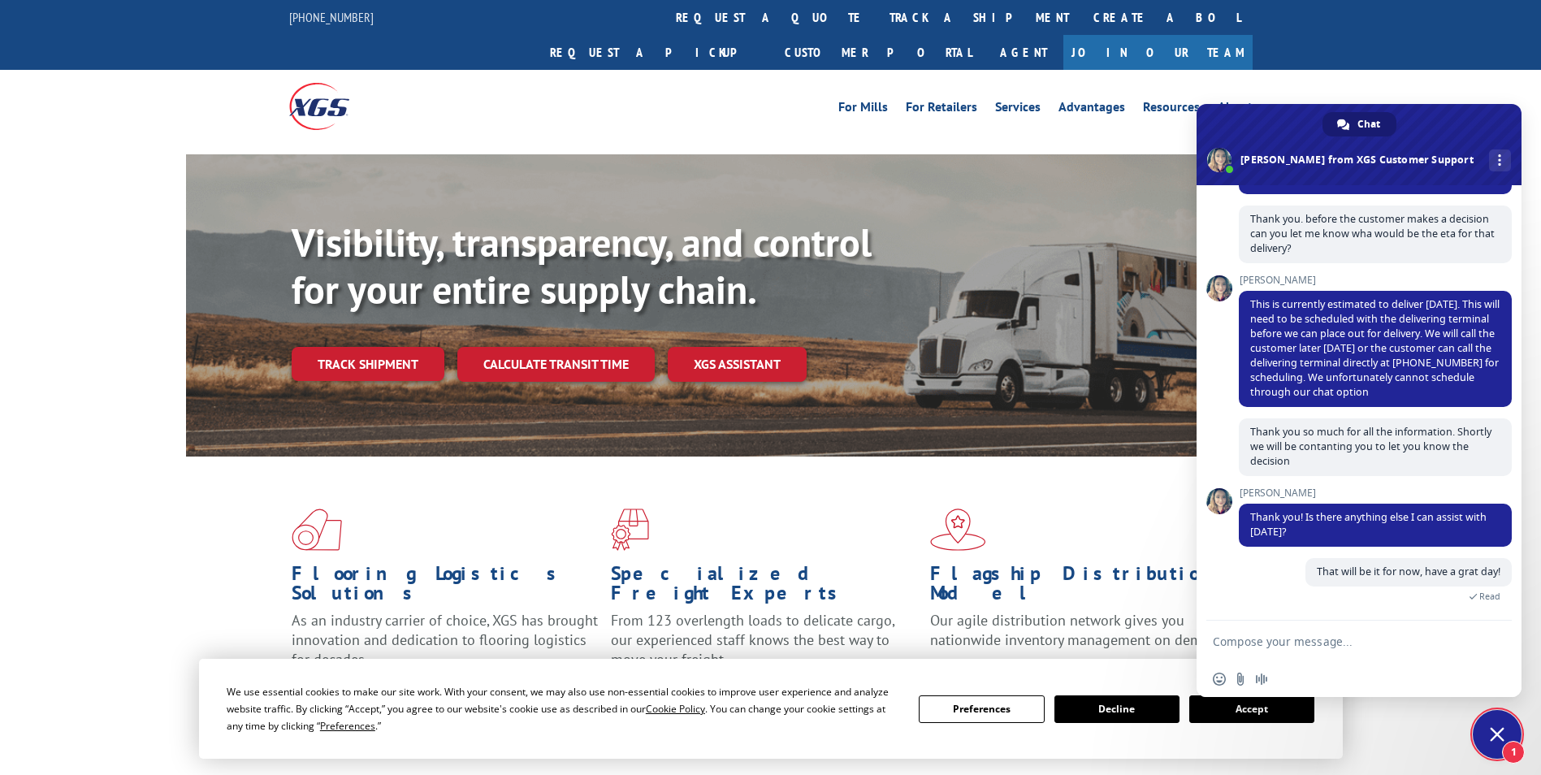
scroll to position [539, 0]
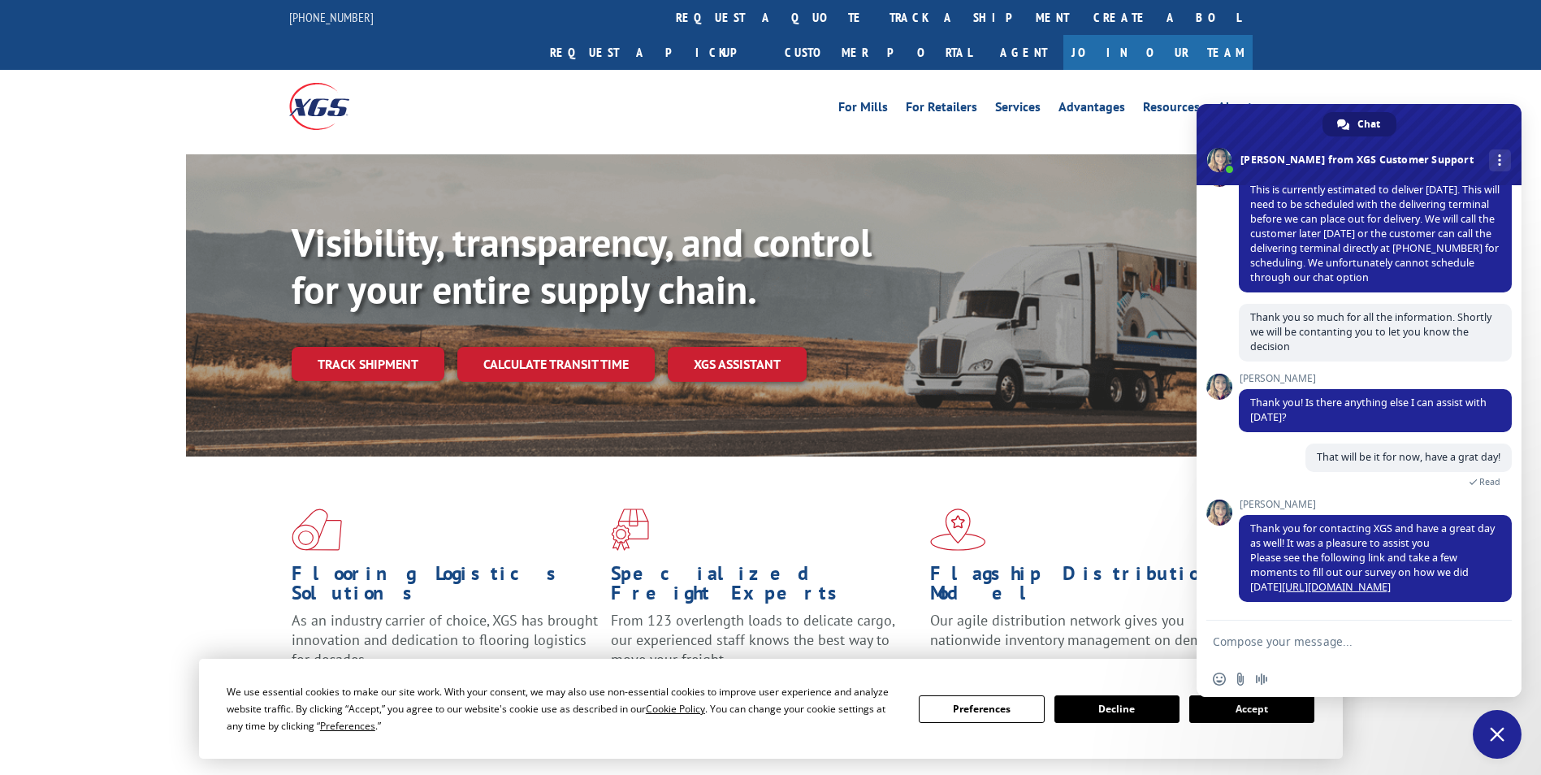
click at [1494, 732] on span "Close chat" at bounding box center [1497, 734] width 15 height 15
